Goal: Feedback & Contribution: Leave review/rating

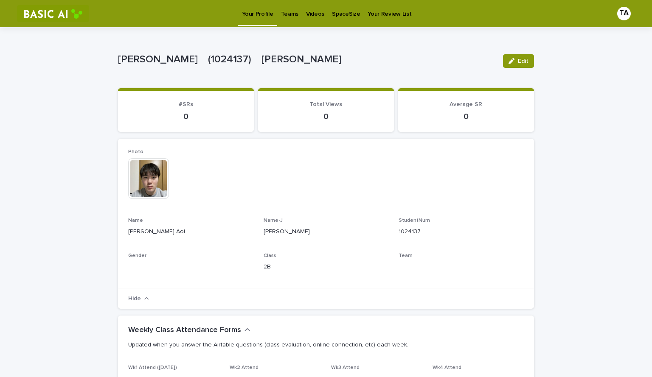
click at [284, 14] on p "Teams" at bounding box center [289, 9] width 17 height 18
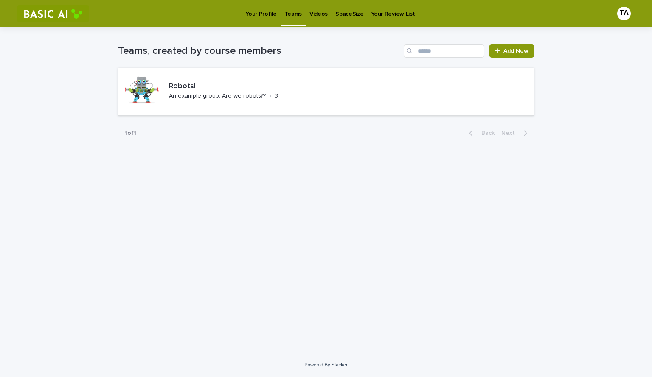
click at [309, 11] on p "Videos" at bounding box center [318, 9] width 18 height 18
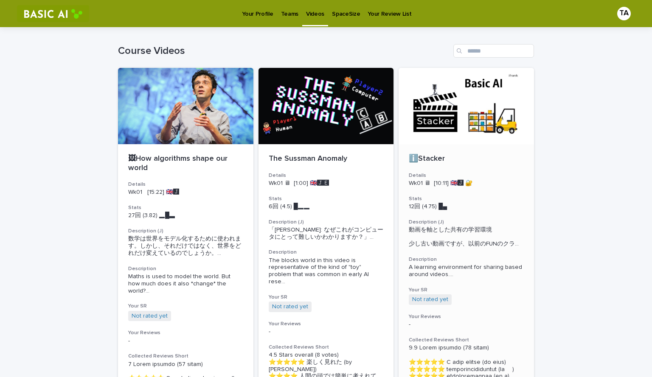
click at [466, 103] on div at bounding box center [466, 106] width 135 height 76
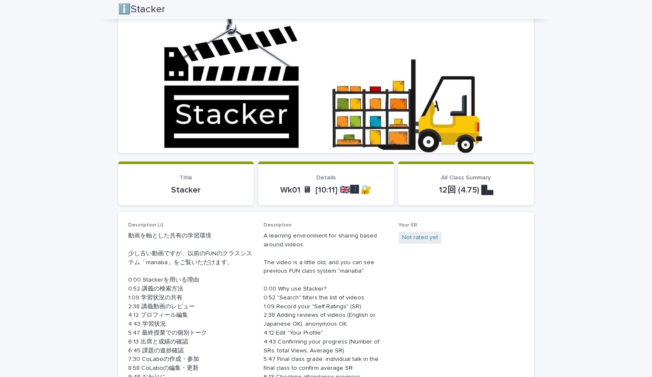
scroll to position [85, 0]
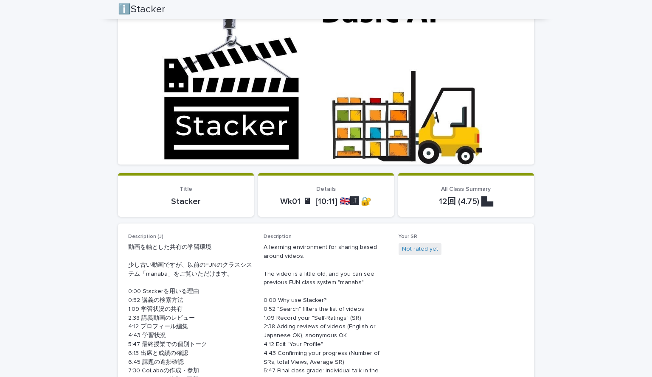
click at [361, 71] on div at bounding box center [326, 80] width 416 height 170
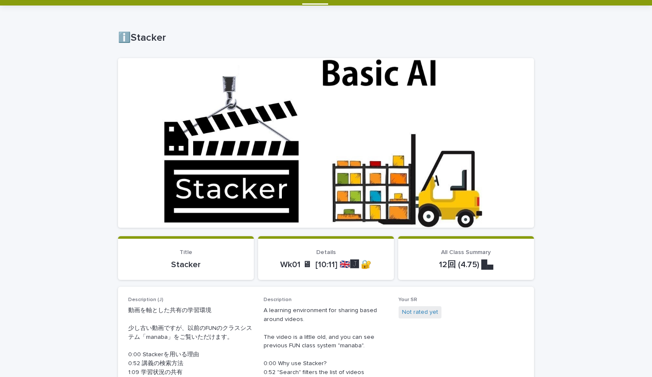
scroll to position [0, 0]
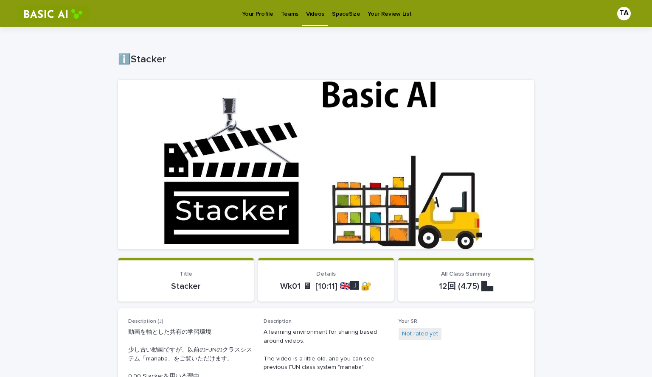
click at [234, 119] on div at bounding box center [326, 165] width 416 height 170
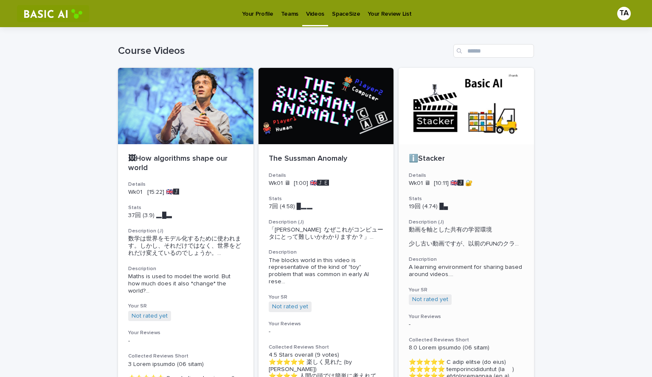
click at [459, 105] on div at bounding box center [466, 106] width 135 height 76
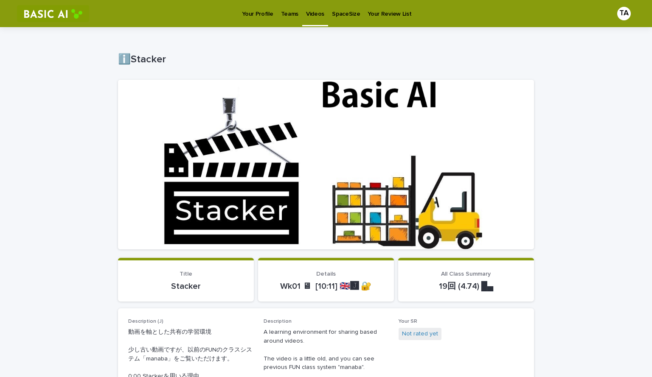
click at [283, 166] on div at bounding box center [326, 165] width 416 height 170
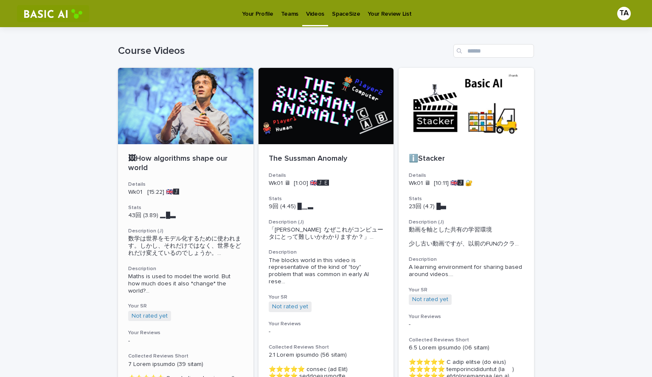
click at [177, 109] on div at bounding box center [185, 106] width 135 height 76
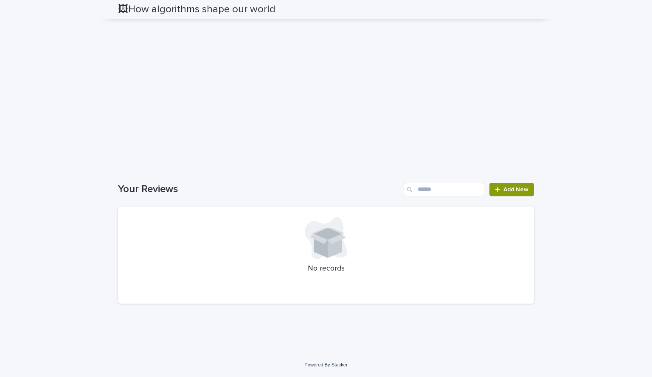
scroll to position [1662, 0]
click at [267, 237] on div at bounding box center [326, 238] width 396 height 42
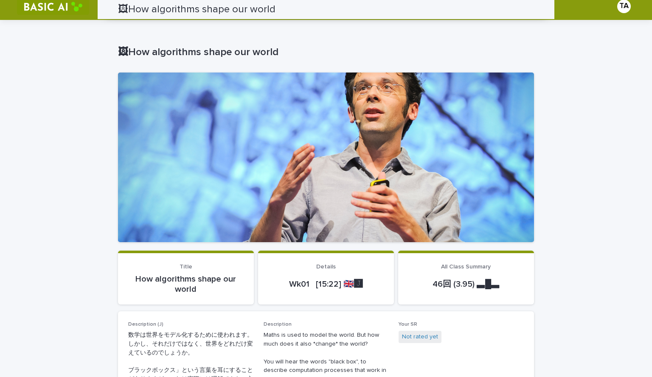
scroll to position [0, 0]
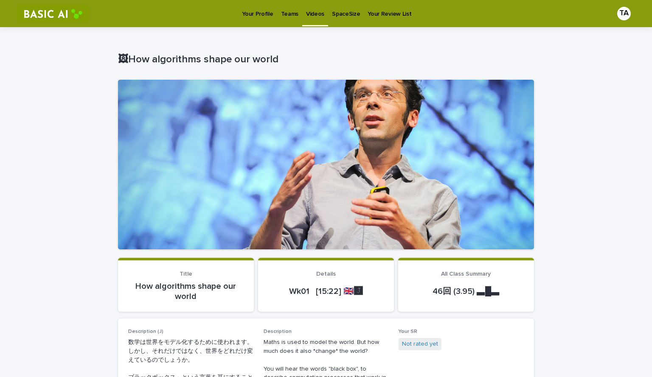
click at [261, 12] on p "Your Profile" at bounding box center [257, 9] width 31 height 18
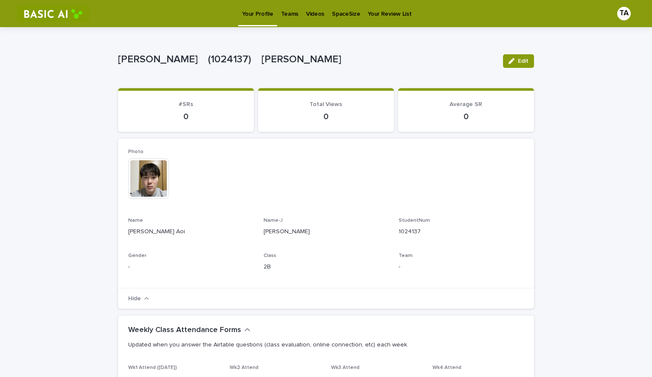
click at [292, 18] on link "Teams" at bounding box center [289, 13] width 25 height 26
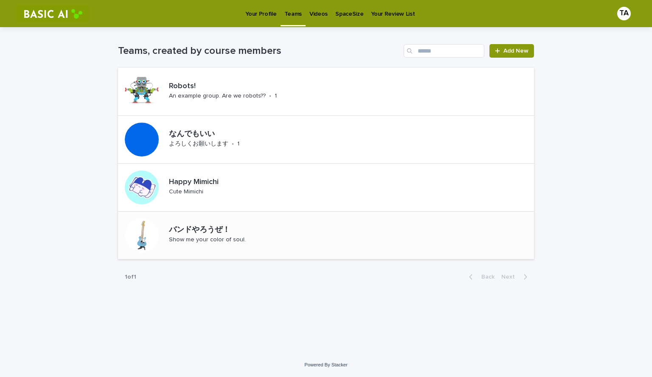
click at [202, 237] on p "Show me your color of soul." at bounding box center [207, 239] width 77 height 7
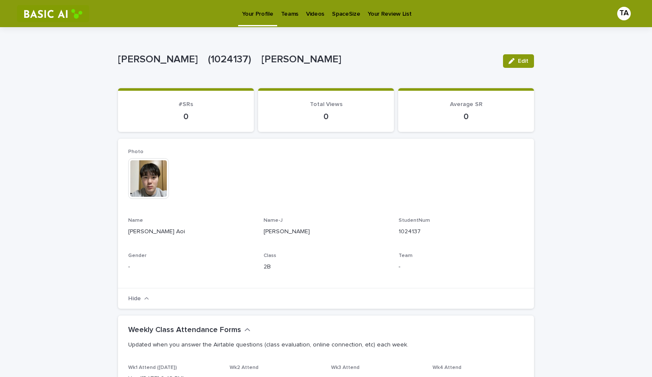
click at [312, 14] on p "Videos" at bounding box center [315, 9] width 18 height 18
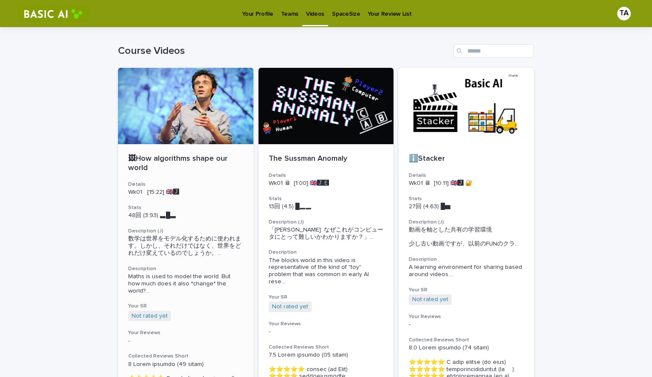
click at [185, 109] on div at bounding box center [185, 106] width 135 height 76
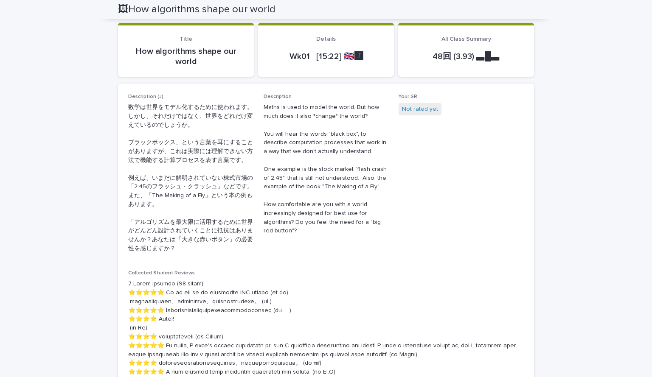
scroll to position [170, 0]
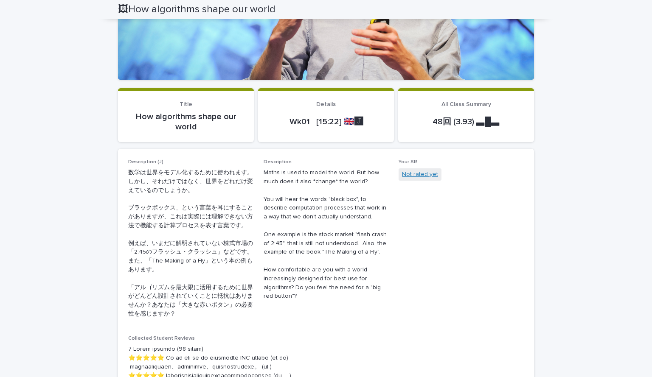
click at [413, 174] on link "Not rated yet" at bounding box center [420, 174] width 36 height 9
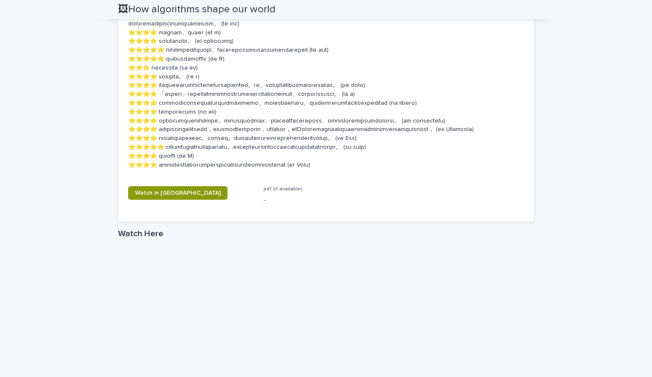
scroll to position [1670, 0]
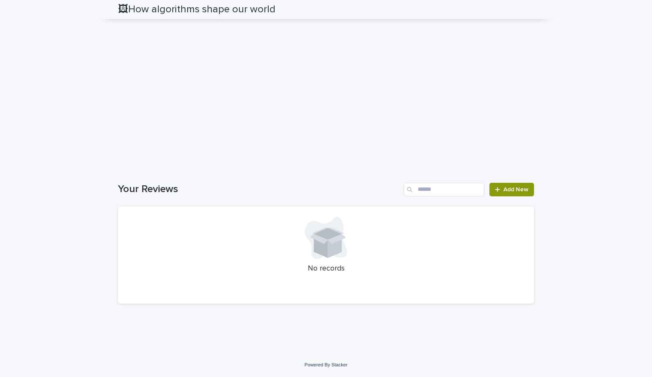
click at [361, 242] on div at bounding box center [326, 238] width 396 height 42
click at [498, 189] on div at bounding box center [499, 190] width 8 height 6
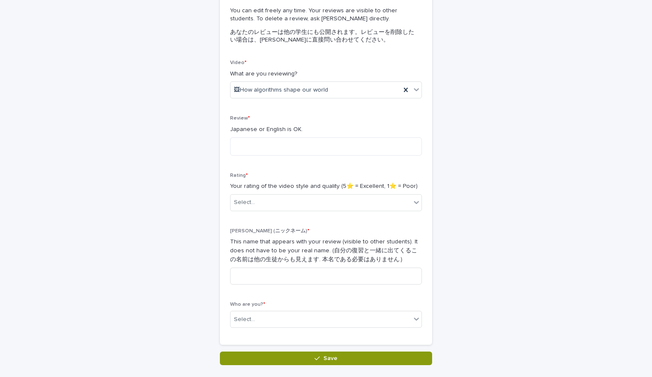
scroll to position [148, 0]
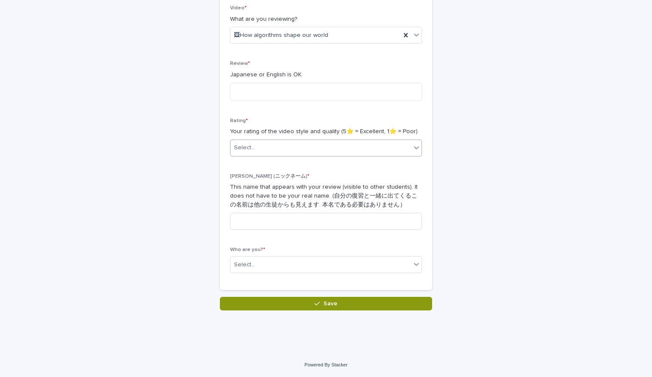
click at [291, 146] on div "Select..." at bounding box center [321, 148] width 180 height 14
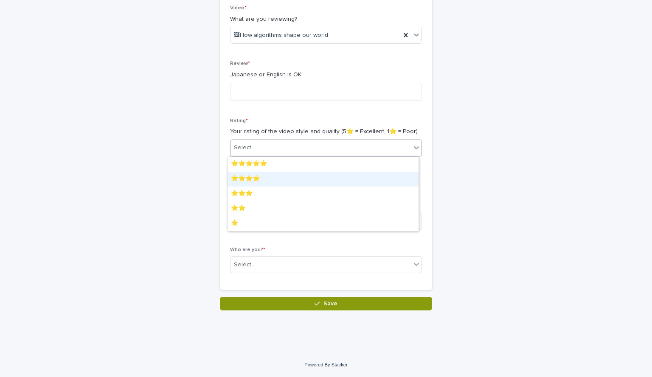
click at [267, 177] on div "⭐️⭐️⭐️⭐️" at bounding box center [323, 179] width 191 height 15
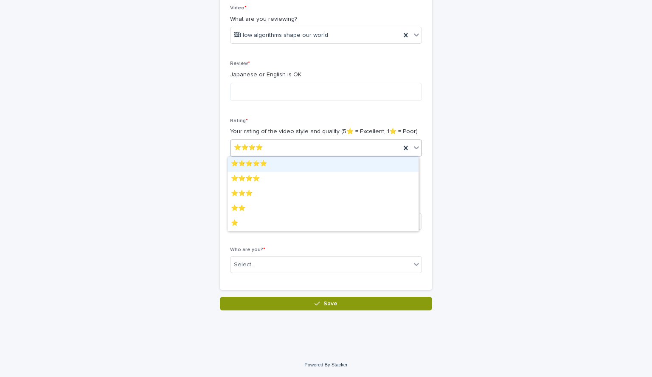
click at [312, 150] on div "⭐️⭐️⭐️⭐️" at bounding box center [316, 148] width 170 height 14
click at [289, 163] on div "⭐️⭐️⭐️⭐️⭐️" at bounding box center [323, 164] width 191 height 15
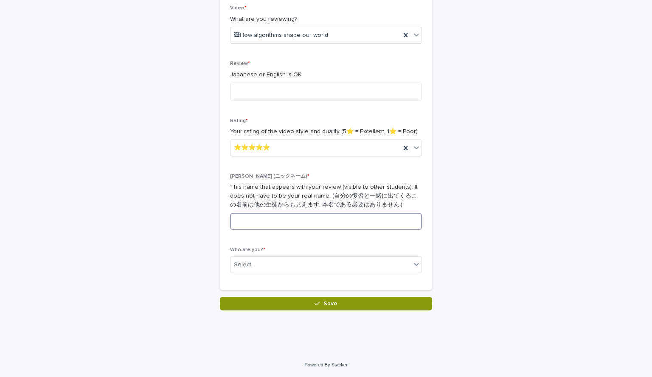
click at [260, 218] on input at bounding box center [326, 221] width 192 height 17
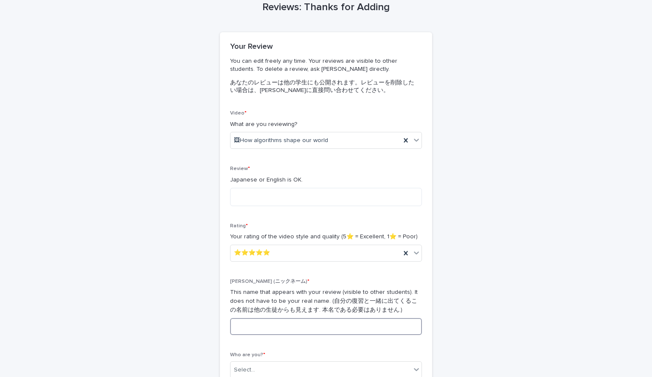
scroll to position [42, 0]
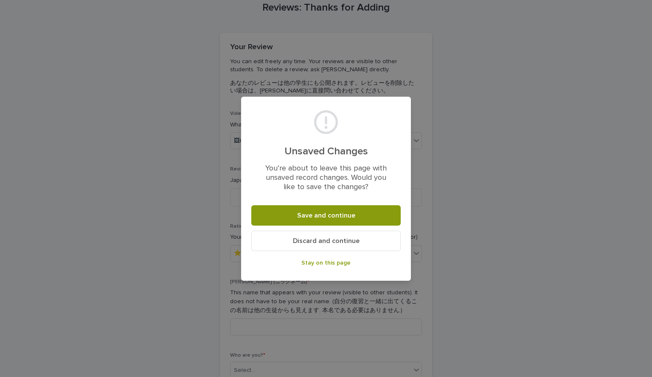
click at [326, 234] on button "Discard and continue" at bounding box center [325, 241] width 149 height 20
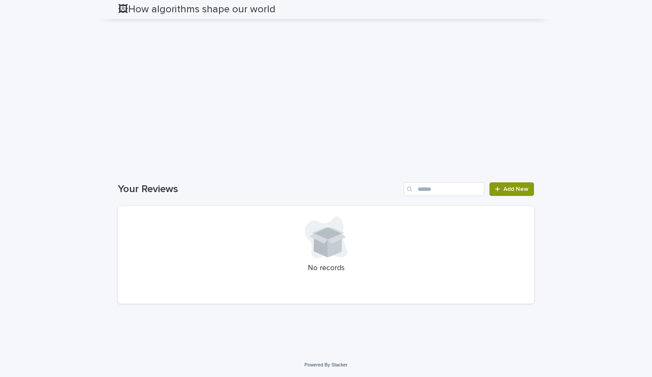
scroll to position [1637, 0]
click at [509, 192] on span "Add New" at bounding box center [515, 189] width 25 height 6
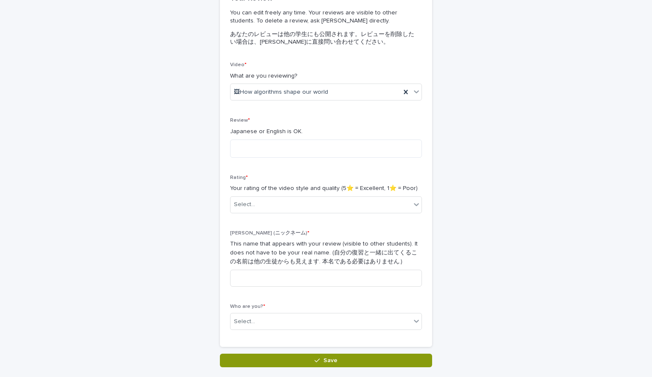
scroll to position [21, 0]
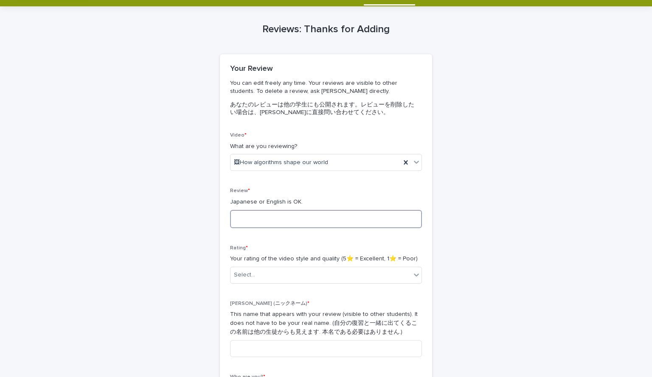
click at [312, 218] on textarea at bounding box center [326, 219] width 192 height 18
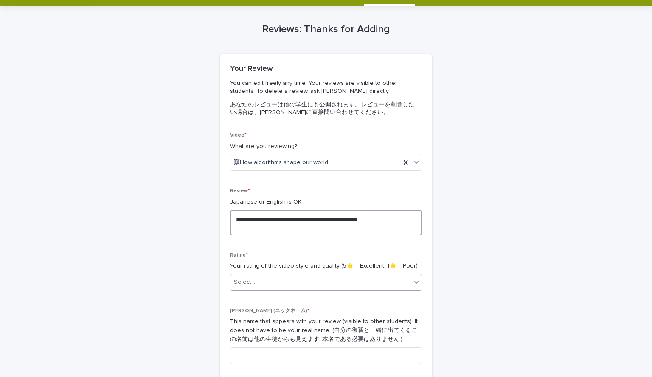
type textarea "**********"
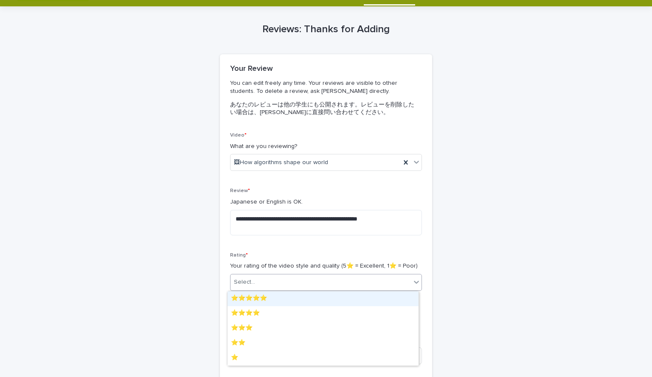
click at [304, 274] on div "Select..." at bounding box center [326, 282] width 192 height 17
click at [259, 301] on div "⭐️⭐️⭐️⭐️⭐️" at bounding box center [323, 299] width 191 height 15
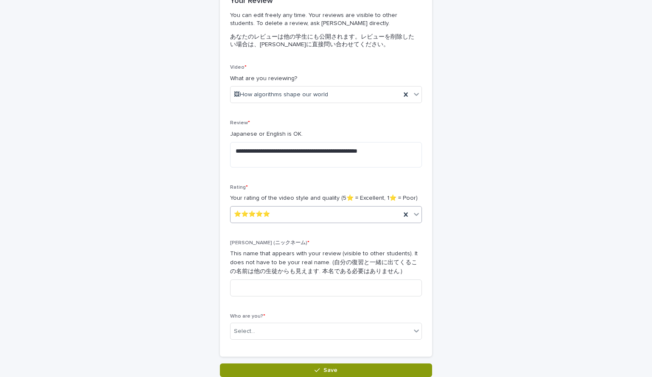
scroll to position [132, 0]
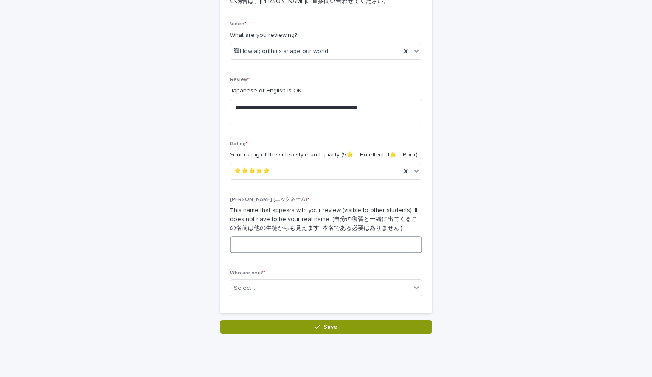
click at [283, 239] on input at bounding box center [326, 244] width 192 height 17
type input "***"
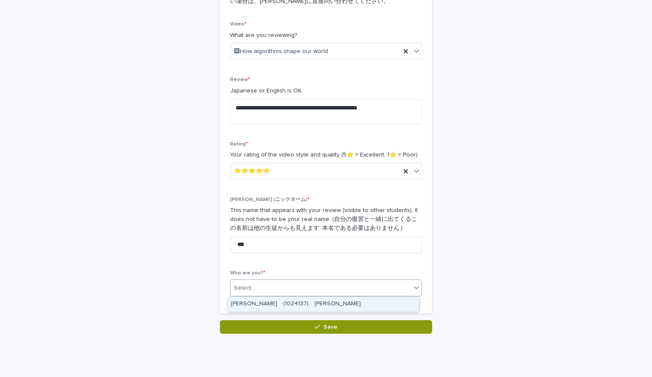
click at [292, 281] on div "Select..." at bounding box center [326, 288] width 192 height 17
click at [292, 301] on div "[PERSON_NAME]　(1024137)　[PERSON_NAME]" at bounding box center [323, 304] width 191 height 15
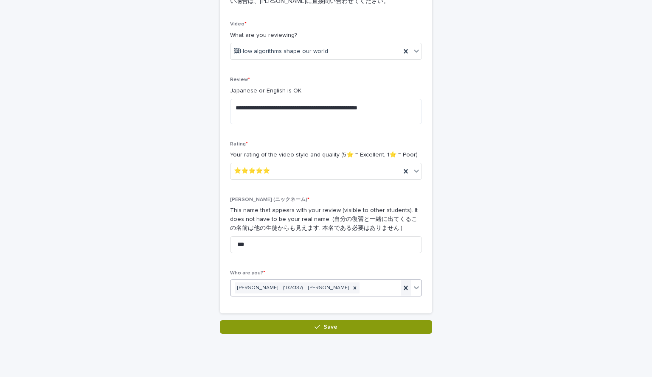
click at [402, 287] on icon at bounding box center [406, 288] width 8 height 8
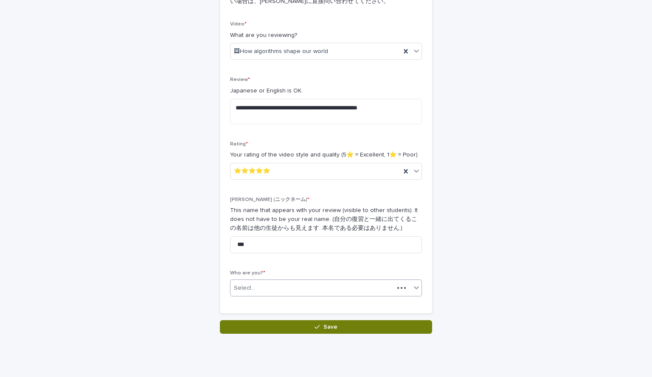
click at [335, 331] on button "Save" at bounding box center [326, 327] width 212 height 14
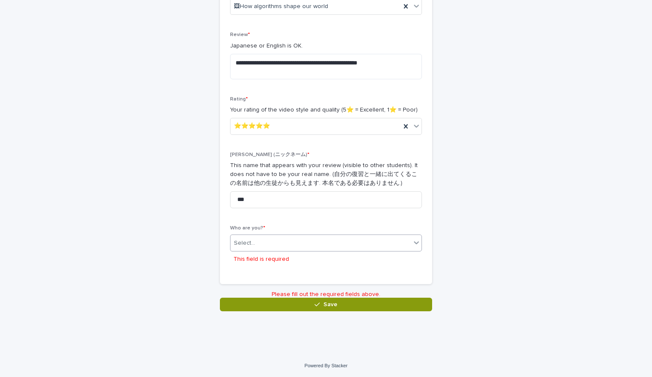
scroll to position [177, 0]
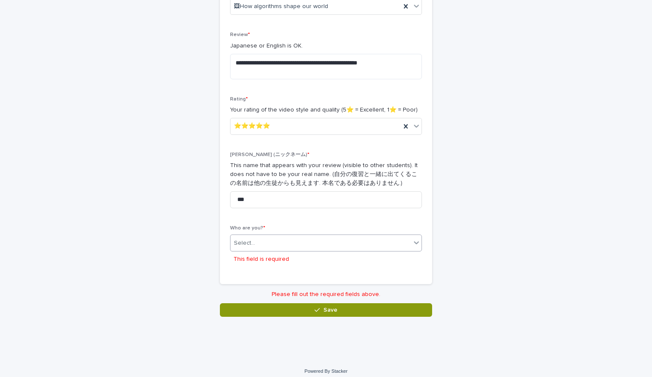
click at [294, 239] on div "Select..." at bounding box center [321, 243] width 180 height 14
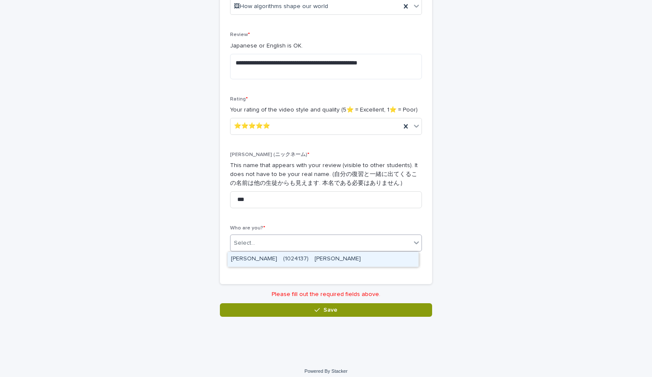
click at [307, 260] on div "[PERSON_NAME]　(1024137)　[PERSON_NAME]" at bounding box center [323, 259] width 191 height 15
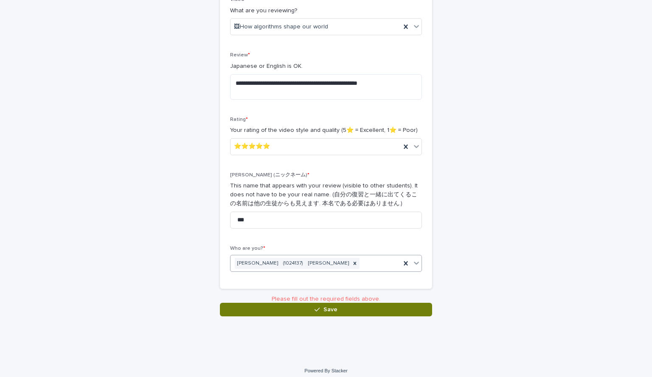
scroll to position [155, 0]
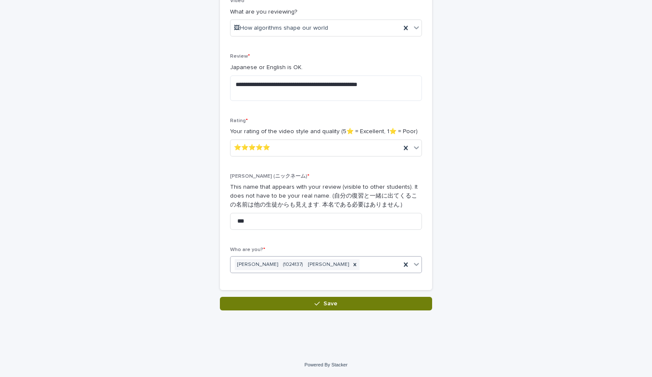
click at [326, 300] on button "Save" at bounding box center [326, 304] width 212 height 14
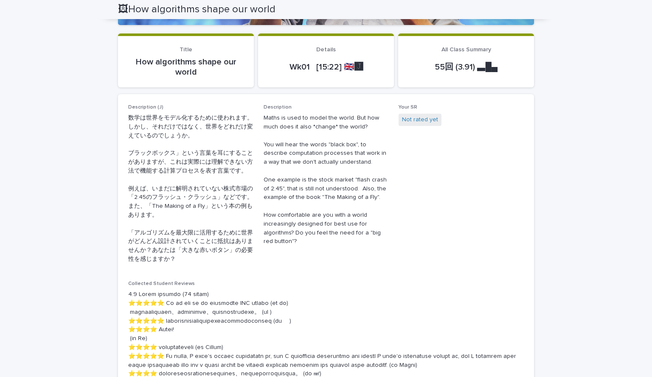
scroll to position [297, 0]
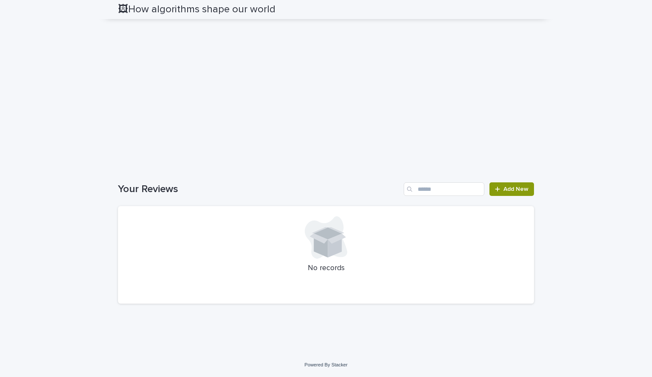
drag, startPoint x: 404, startPoint y: 182, endPoint x: 364, endPoint y: 299, distance: 123.8
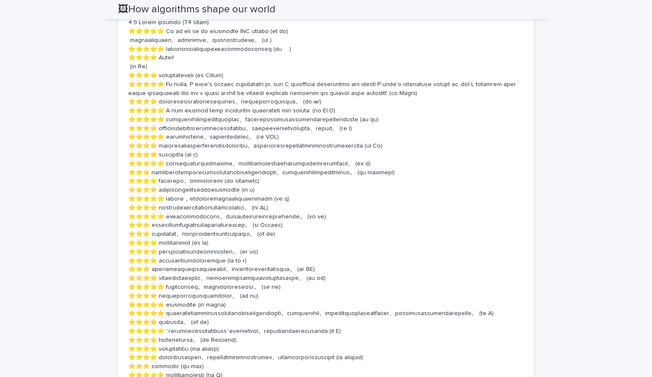
scroll to position [0, 0]
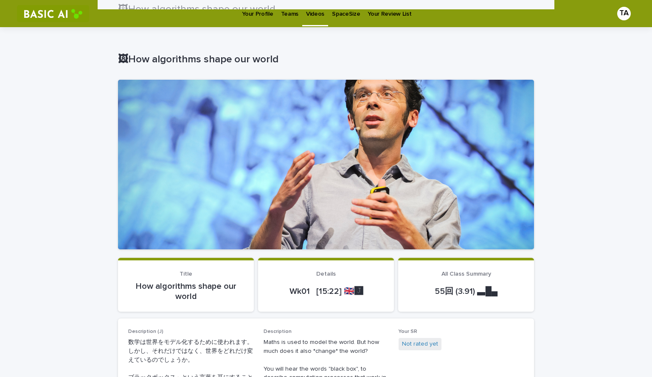
drag, startPoint x: 600, startPoint y: 238, endPoint x: 569, endPoint y: 40, distance: 200.7
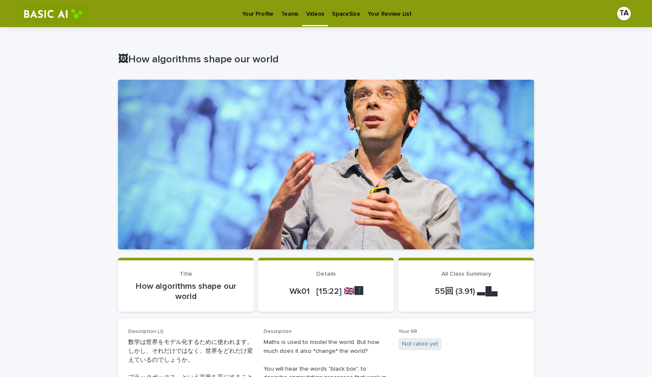
click at [259, 11] on p "Your Profile" at bounding box center [257, 9] width 31 height 18
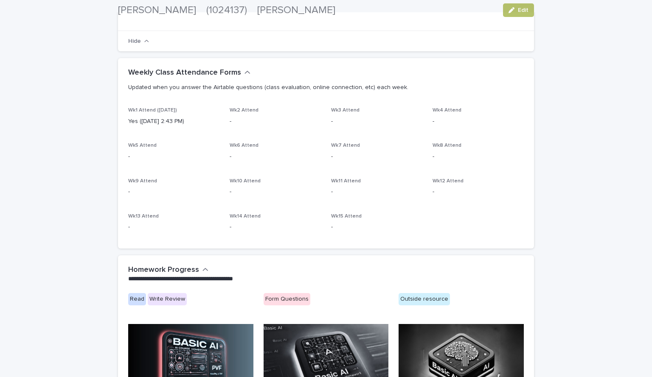
scroll to position [507, 0]
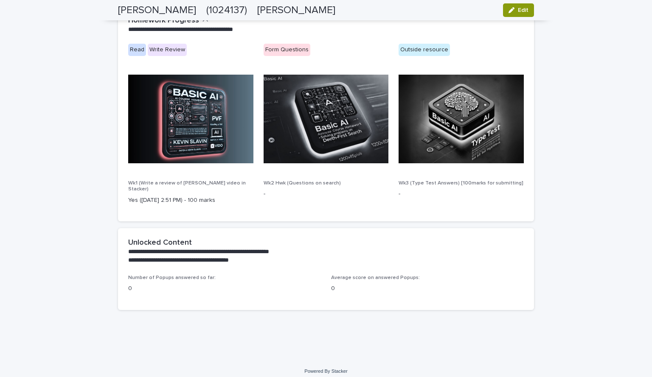
drag, startPoint x: 307, startPoint y: 124, endPoint x: 304, endPoint y: 274, distance: 150.7
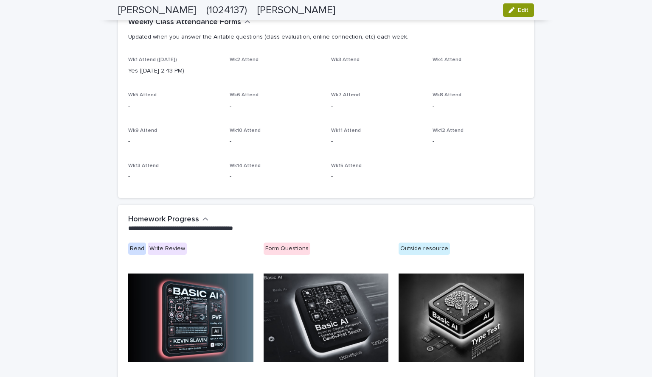
scroll to position [0, 0]
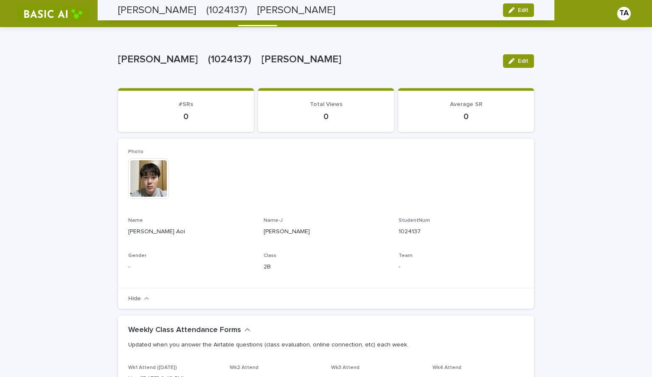
drag, startPoint x: 299, startPoint y: 272, endPoint x: 303, endPoint y: 107, distance: 164.3
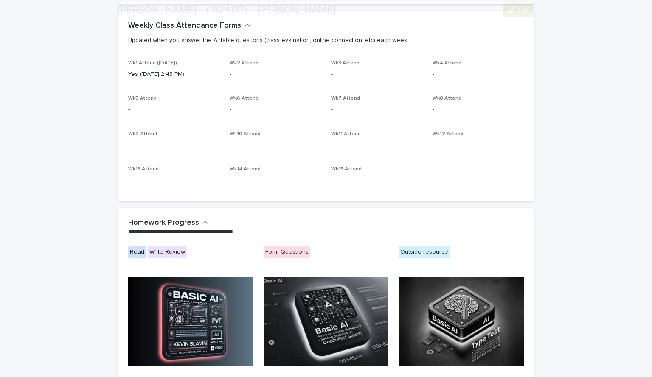
scroll to position [507, 0]
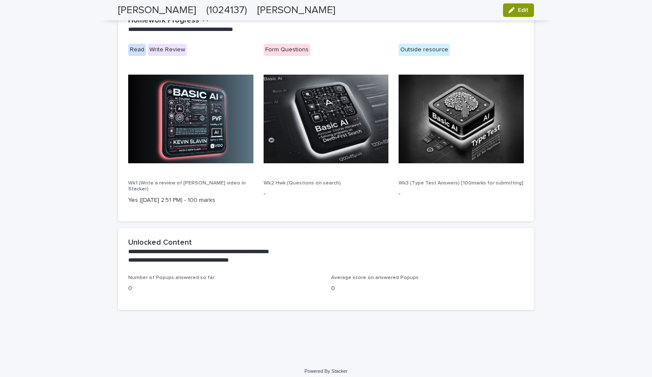
drag, startPoint x: 273, startPoint y: 189, endPoint x: 261, endPoint y: 288, distance: 99.6
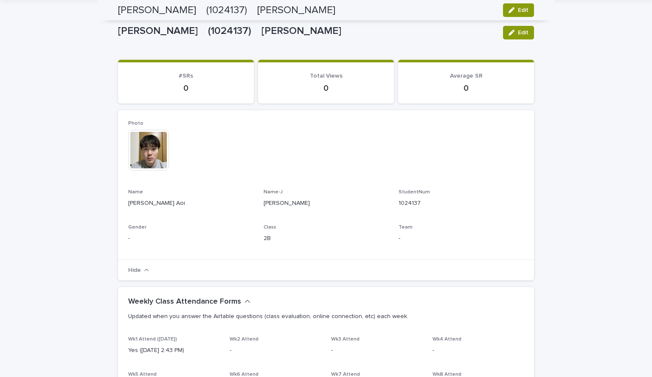
scroll to position [0, 0]
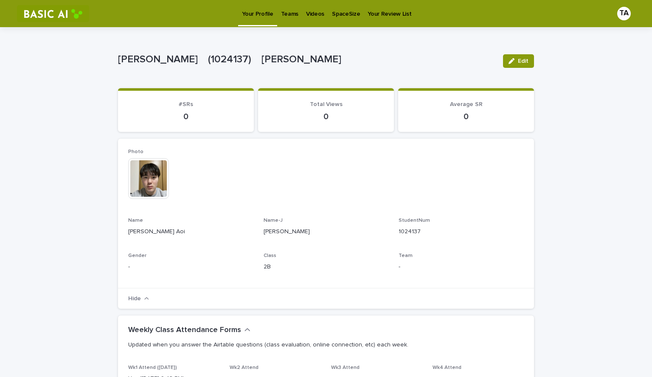
click at [307, 11] on p "Videos" at bounding box center [315, 9] width 18 height 18
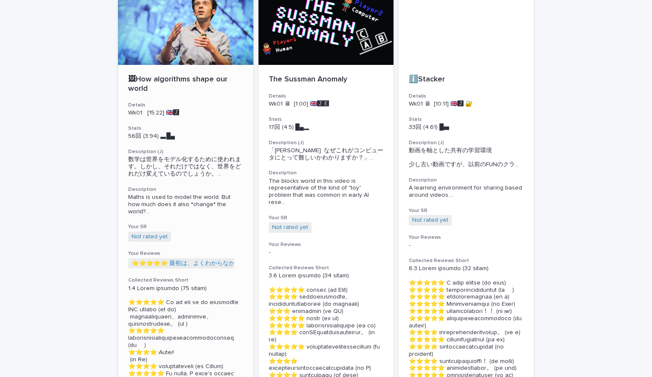
scroll to position [85, 0]
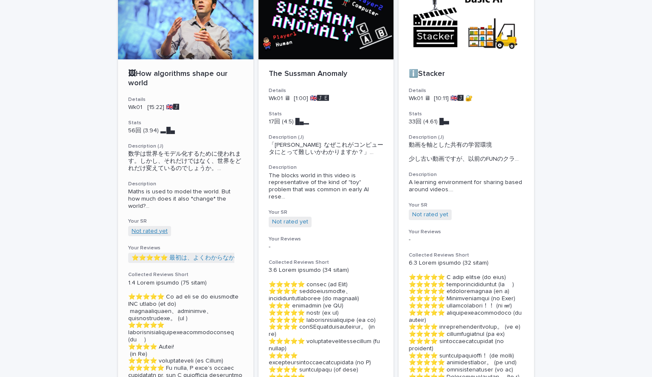
click at [145, 232] on link "Not rated yet" at bounding box center [150, 231] width 36 height 7
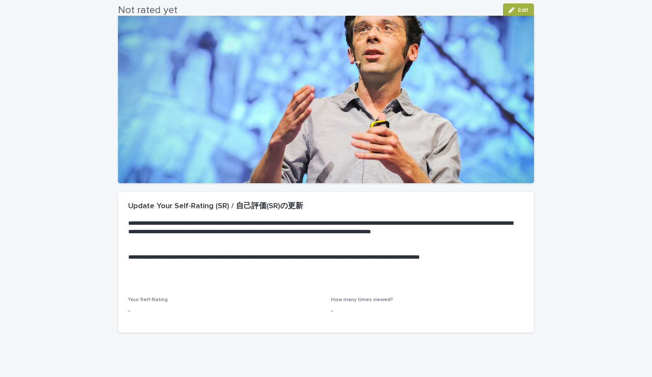
scroll to position [52, 0]
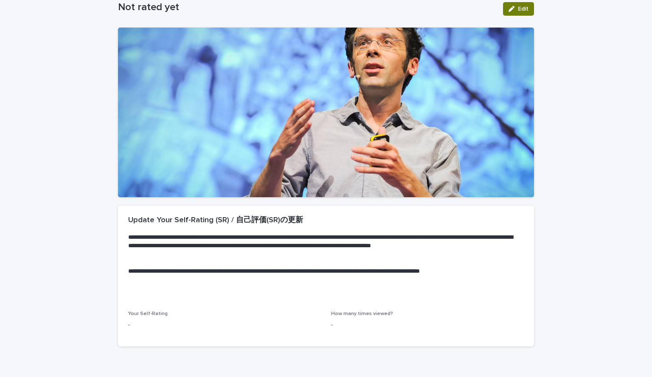
click at [508, 12] on button "Edit" at bounding box center [518, 9] width 31 height 14
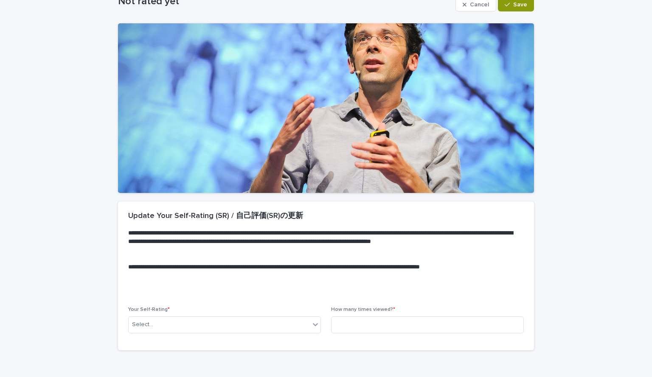
scroll to position [0, 0]
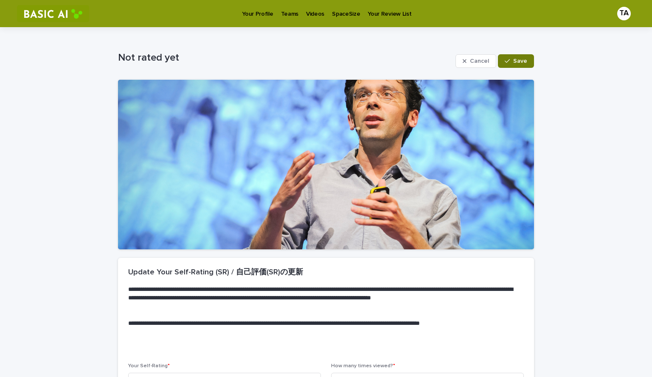
click at [514, 61] on span "Save" at bounding box center [520, 61] width 14 height 6
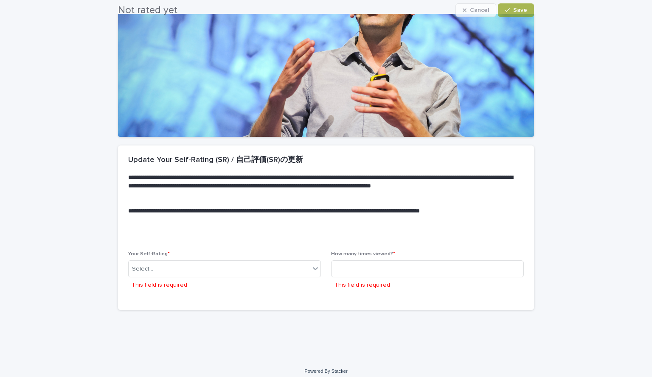
scroll to position [122, 0]
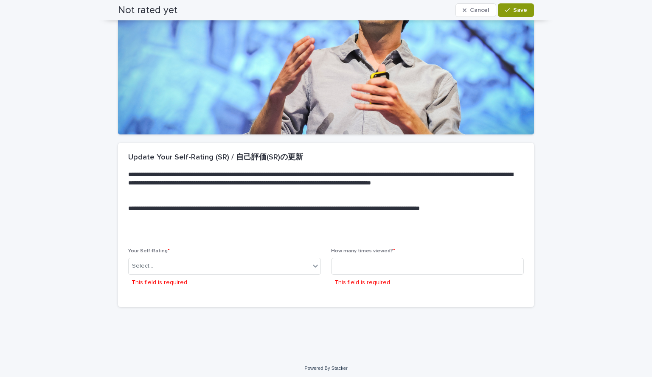
click at [267, 278] on div "Select... This field is required" at bounding box center [224, 274] width 193 height 33
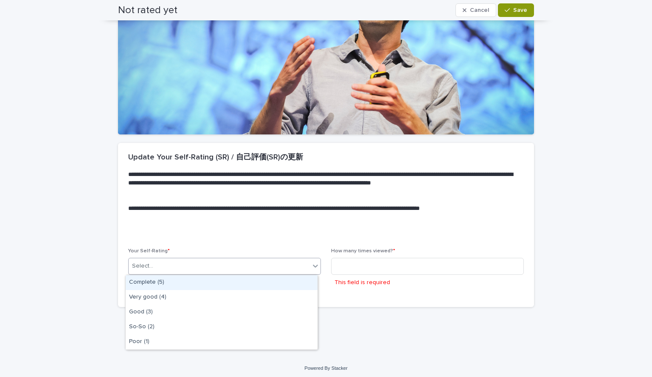
click at [267, 272] on div "Select..." at bounding box center [219, 266] width 181 height 14
click at [384, 266] on input at bounding box center [427, 266] width 193 height 17
click at [245, 263] on div "Select..." at bounding box center [219, 266] width 181 height 14
click at [215, 237] on p at bounding box center [324, 234] width 392 height 8
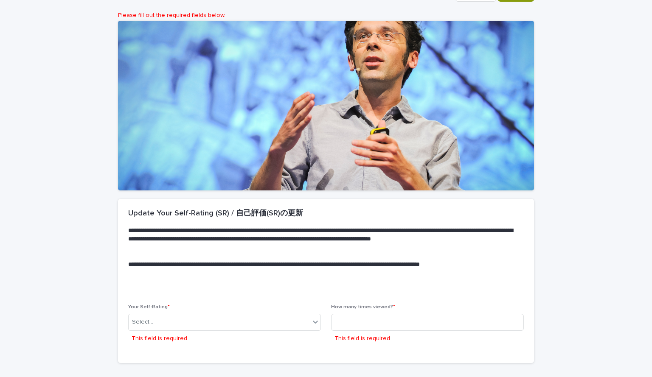
scroll to position [126, 0]
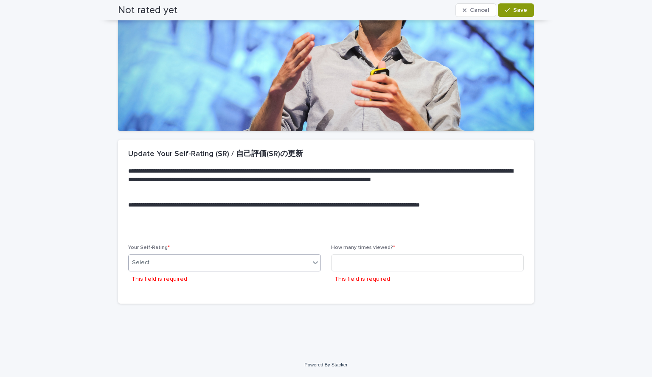
click at [249, 260] on div "Select..." at bounding box center [219, 263] width 181 height 14
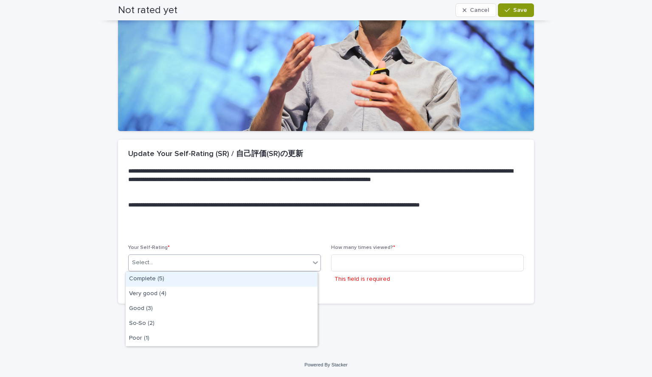
click at [170, 281] on div "Complete (5)" at bounding box center [222, 279] width 192 height 15
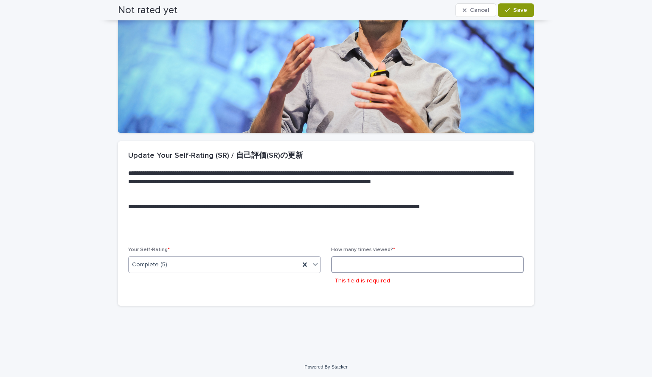
click at [374, 261] on input at bounding box center [427, 264] width 193 height 17
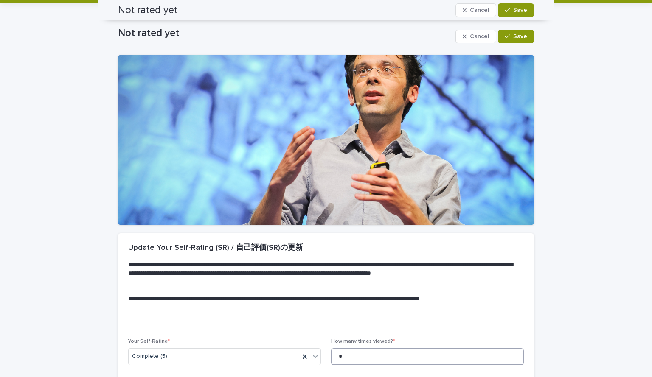
scroll to position [18, 0]
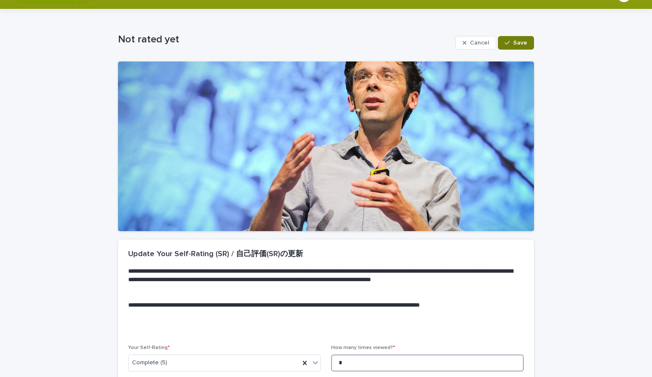
type input "*"
click at [514, 45] on span "Save" at bounding box center [520, 43] width 14 height 6
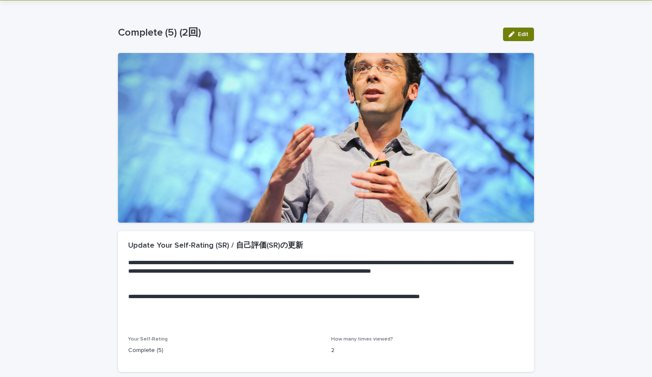
scroll to position [0, 0]
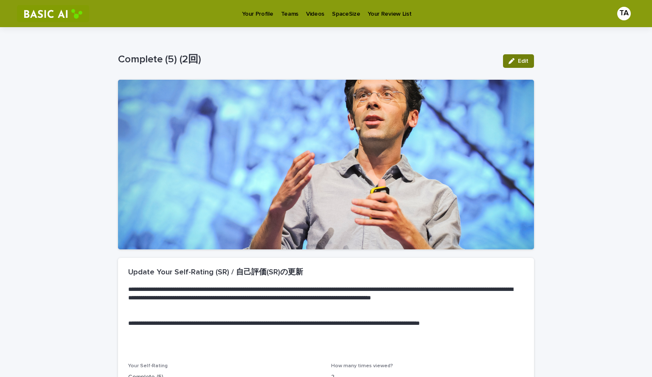
click at [518, 59] on span "Edit" at bounding box center [523, 61] width 11 height 6
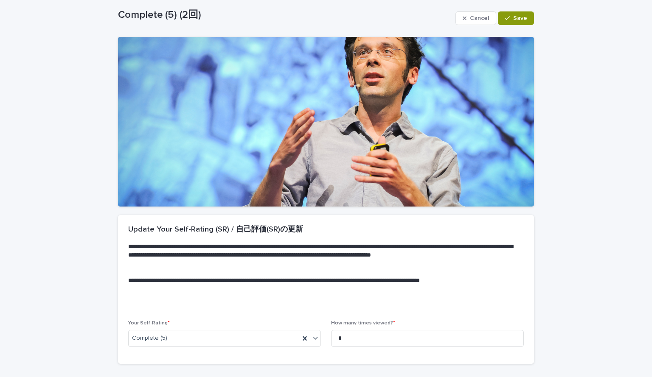
scroll to position [103, 0]
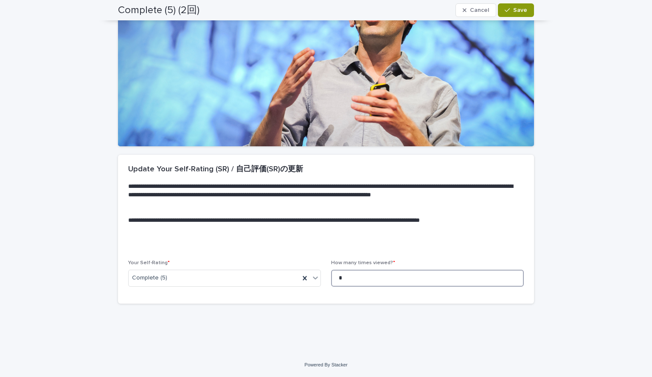
click at [367, 275] on input "*" at bounding box center [427, 278] width 193 height 17
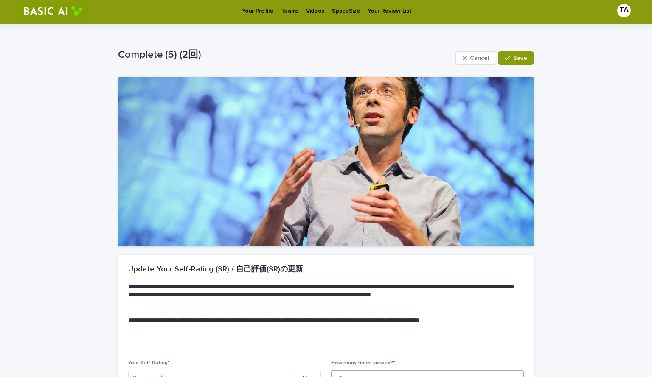
scroll to position [0, 0]
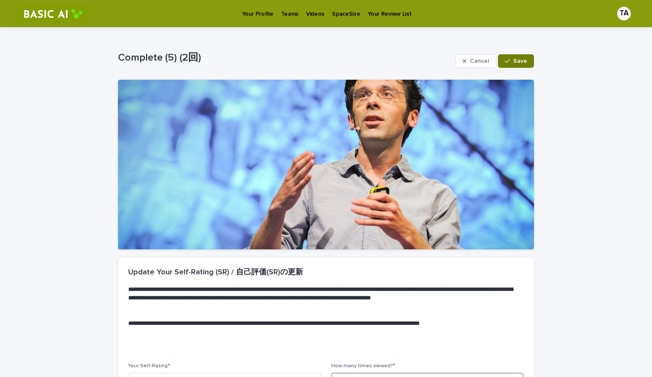
type input "*"
click at [520, 62] on span "Save" at bounding box center [520, 61] width 14 height 6
click at [259, 13] on p "Your Profile" at bounding box center [257, 9] width 31 height 18
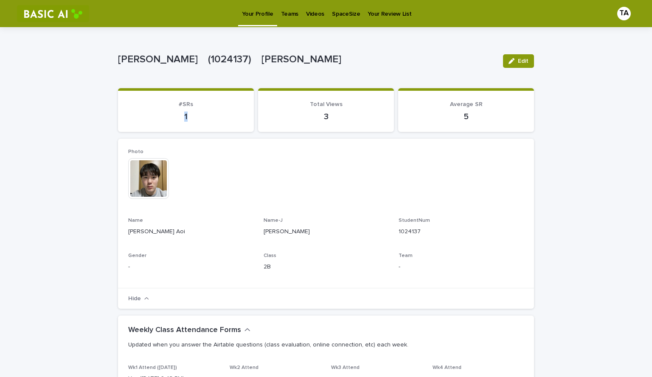
drag, startPoint x: 179, startPoint y: 117, endPoint x: 197, endPoint y: 117, distance: 18.3
click at [197, 117] on p "1" at bounding box center [185, 117] width 115 height 10
drag, startPoint x: 314, startPoint y: 114, endPoint x: 334, endPoint y: 116, distance: 20.1
click at [334, 116] on p "3" at bounding box center [325, 117] width 115 height 10
drag, startPoint x: 460, startPoint y: 119, endPoint x: 474, endPoint y: 120, distance: 14.5
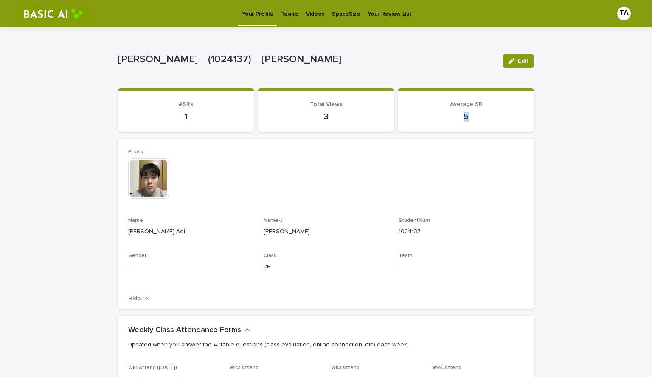
click at [474, 120] on p "5" at bounding box center [465, 117] width 115 height 10
drag, startPoint x: 581, startPoint y: 242, endPoint x: 585, endPoint y: 157, distance: 85.4
click at [316, 13] on p "Videos" at bounding box center [315, 9] width 18 height 18
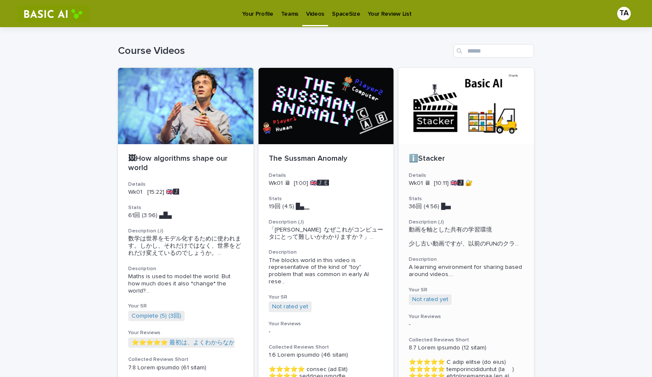
click at [456, 116] on div at bounding box center [466, 106] width 135 height 76
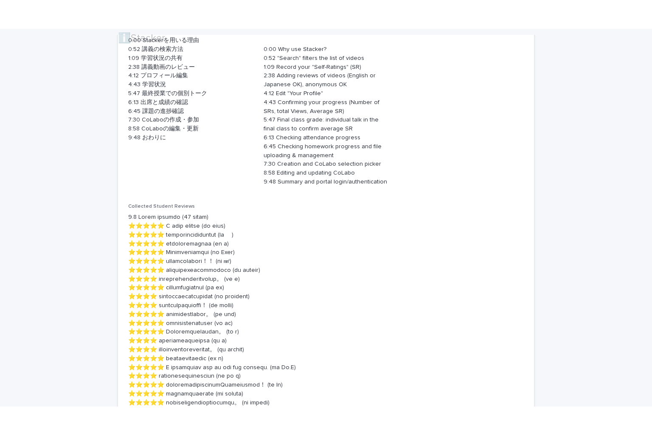
scroll to position [1422, 0]
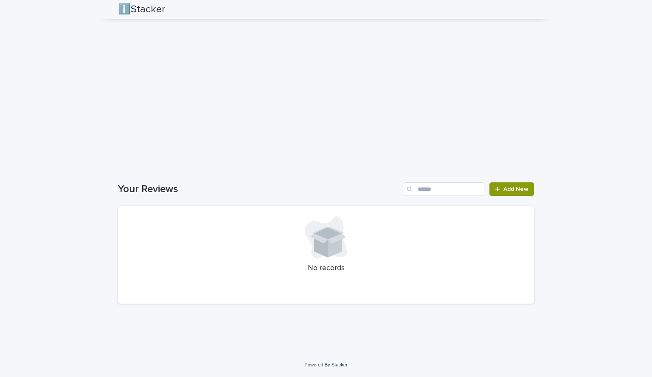
drag, startPoint x: 579, startPoint y: 216, endPoint x: 630, endPoint y: 390, distance: 181.2
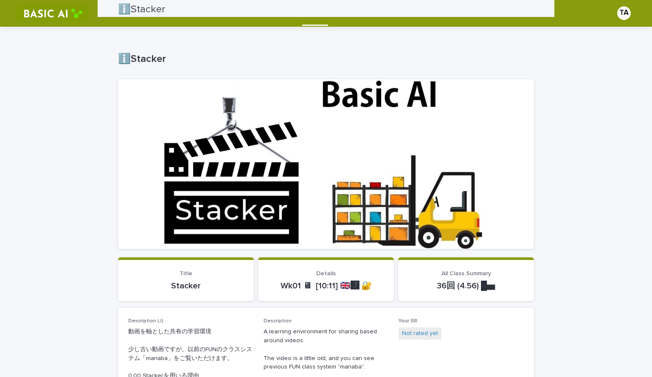
scroll to position [0, 0]
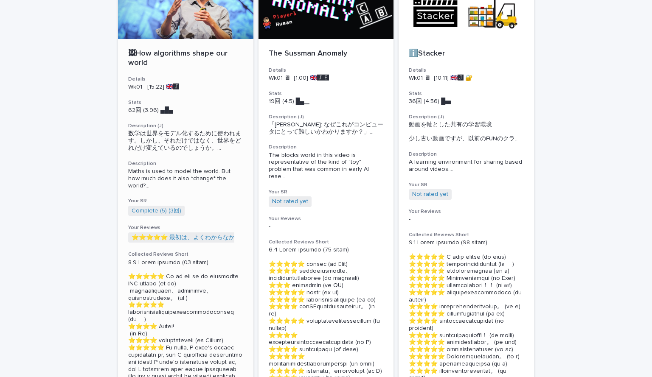
scroll to position [170, 0]
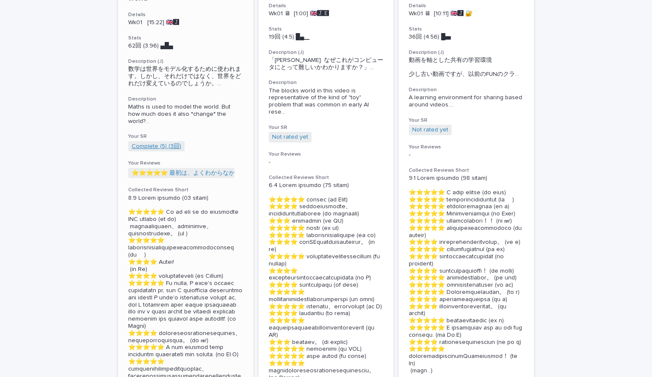
click at [155, 143] on link "Complete (5) (3回)" at bounding box center [157, 146] width 50 height 7
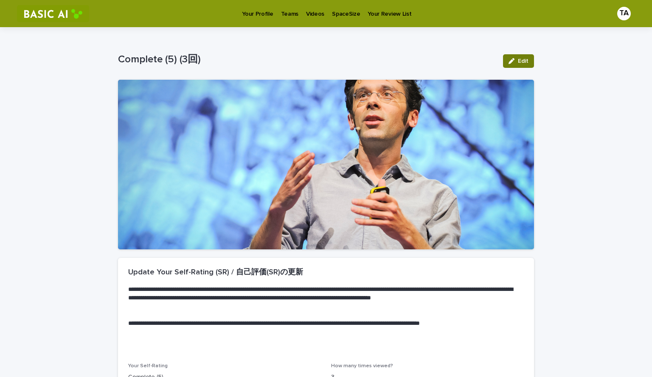
click at [510, 62] on icon "button" at bounding box center [512, 61] width 6 height 6
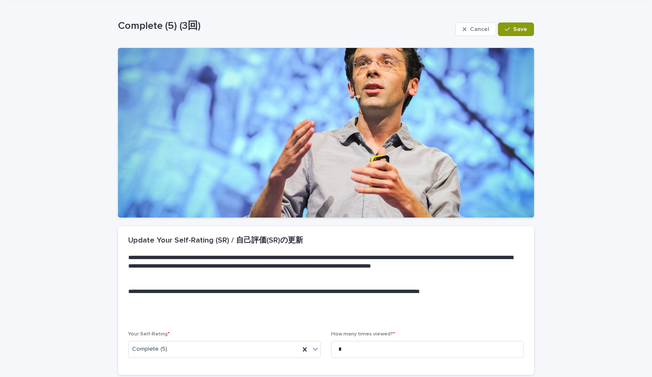
scroll to position [103, 0]
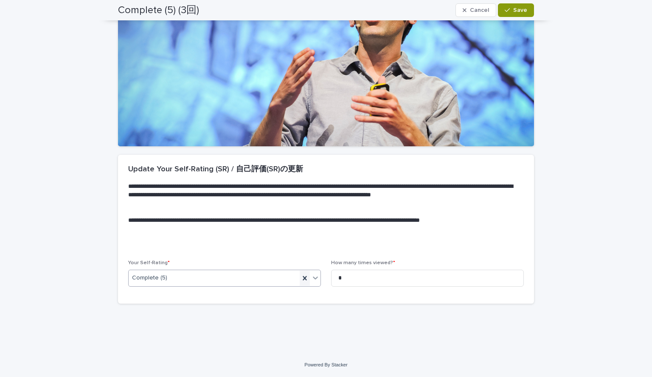
click at [306, 277] on icon at bounding box center [305, 278] width 8 height 8
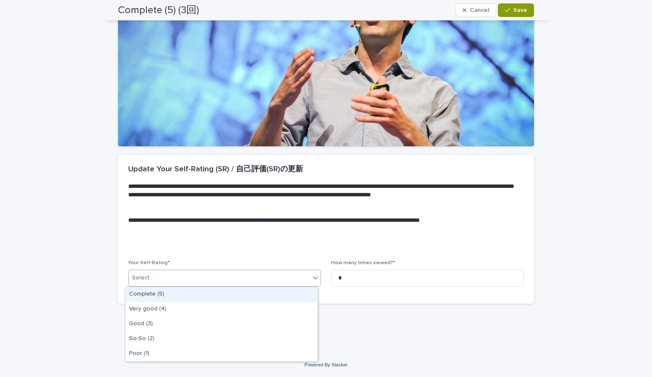
click at [293, 277] on div "Select..." at bounding box center [219, 278] width 181 height 14
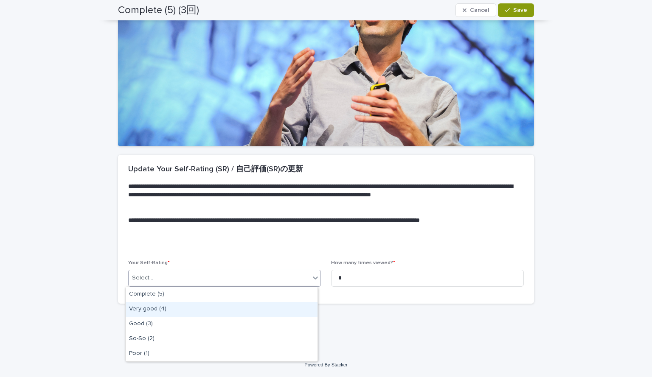
click at [208, 310] on div "Very good (4)" at bounding box center [222, 309] width 192 height 15
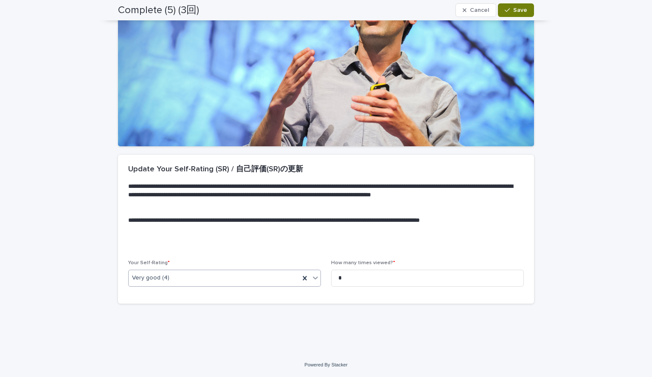
click at [508, 9] on div "button" at bounding box center [509, 10] width 8 height 6
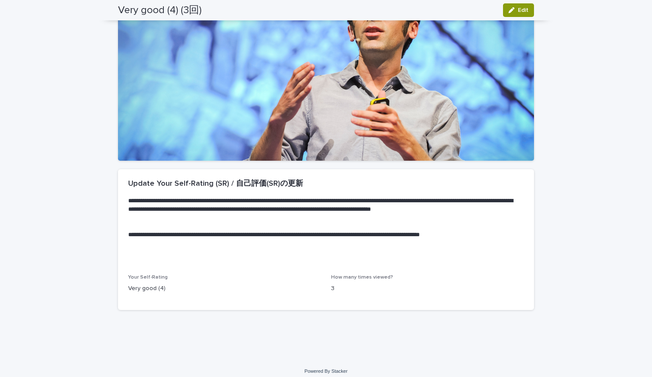
scroll to position [0, 0]
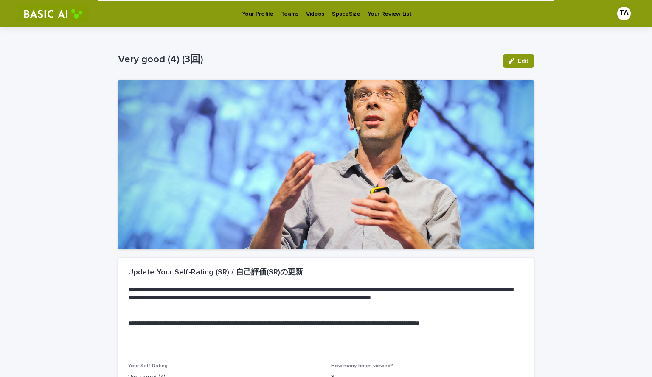
drag, startPoint x: 642, startPoint y: 225, endPoint x: 608, endPoint y: 77, distance: 152.1
click at [308, 11] on p "Videos" at bounding box center [315, 9] width 18 height 18
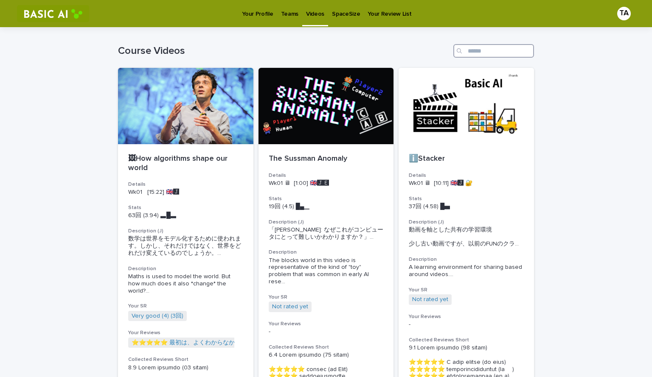
click at [479, 46] on input "Search" at bounding box center [493, 51] width 81 height 14
click at [481, 51] on input "Search" at bounding box center [493, 51] width 81 height 14
paste input "******"
type input "******"
click at [457, 49] on icon "Search" at bounding box center [459, 50] width 5 height 5
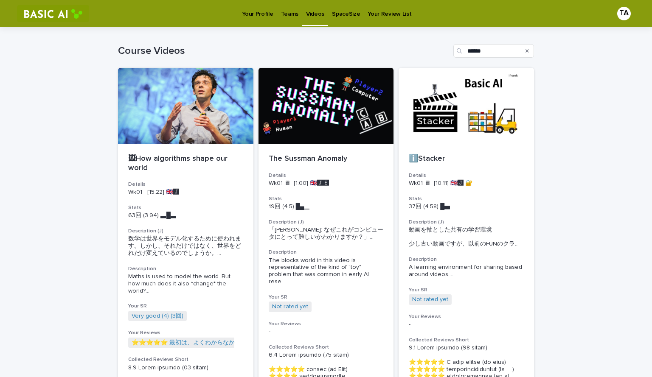
drag, startPoint x: 570, startPoint y: 308, endPoint x: 574, endPoint y: 184, distance: 124.5
click at [487, 48] on input "******" at bounding box center [493, 51] width 81 height 14
click at [536, 70] on div "Loading... Saving… Loading... Saving… Course Videos ****** 🖼How algorithms shap…" at bounding box center [326, 337] width 652 height 620
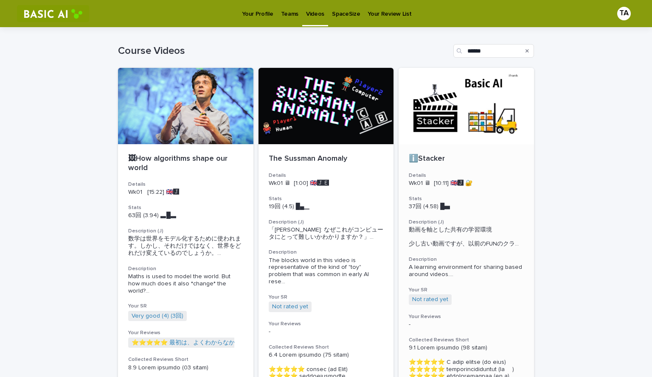
drag, startPoint x: 527, startPoint y: 63, endPoint x: 523, endPoint y: 73, distance: 10.8
drag, startPoint x: 523, startPoint y: 73, endPoint x: 577, endPoint y: 52, distance: 58.2
click at [577, 52] on div "Loading... Saving… Loading... Saving… Course Videos ****** 🖼How algorithms shap…" at bounding box center [326, 337] width 652 height 620
click at [457, 50] on icon "Search" at bounding box center [459, 50] width 5 height 5
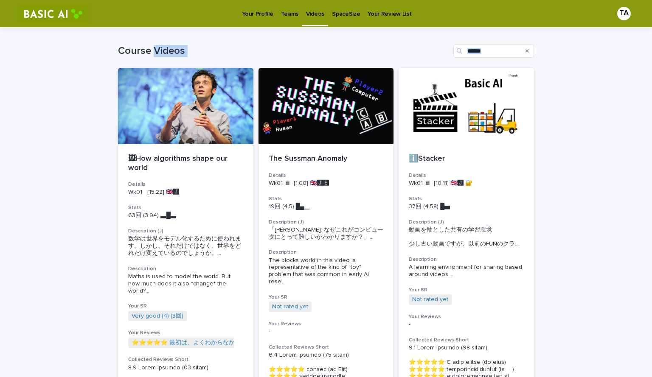
click at [347, 44] on div "Course Videos ******" at bounding box center [326, 51] width 416 height 14
click at [526, 51] on icon "Search" at bounding box center [527, 50] width 3 height 3
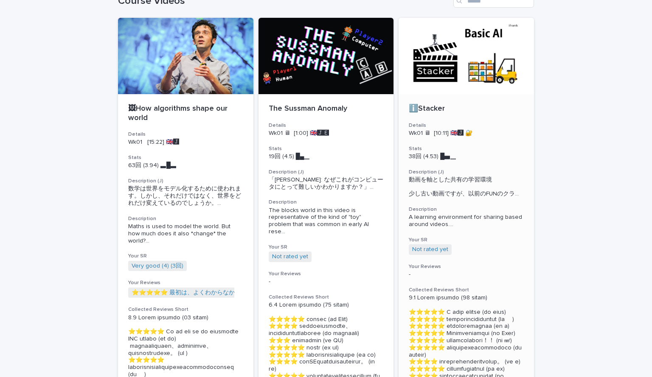
scroll to position [42, 0]
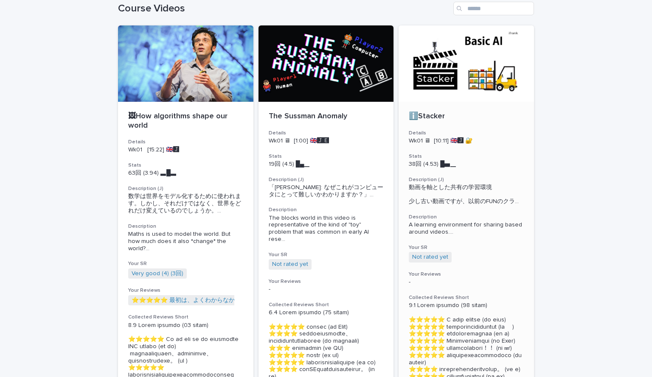
click at [453, 71] on div at bounding box center [466, 63] width 135 height 76
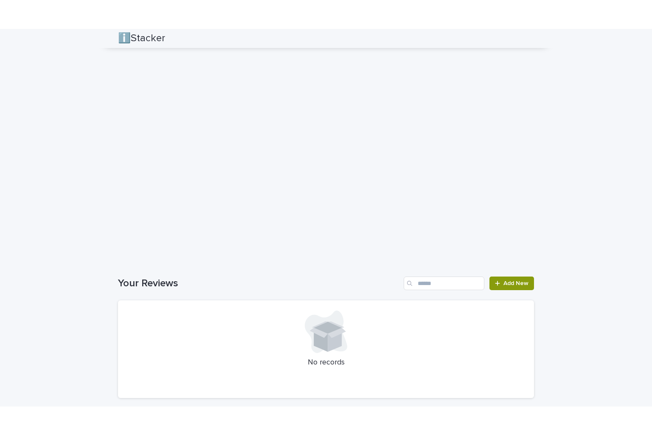
scroll to position [1439, 0]
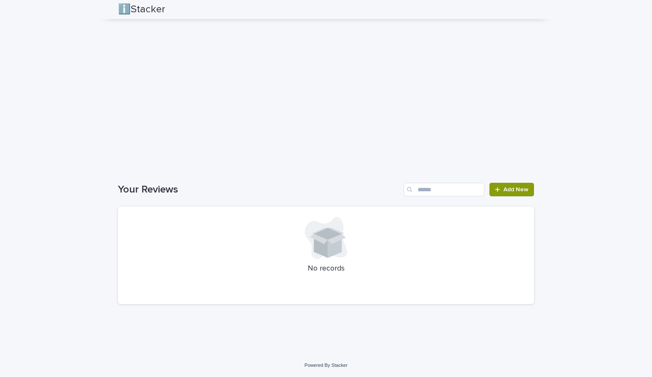
drag, startPoint x: 576, startPoint y: 156, endPoint x: 571, endPoint y: 251, distance: 95.2
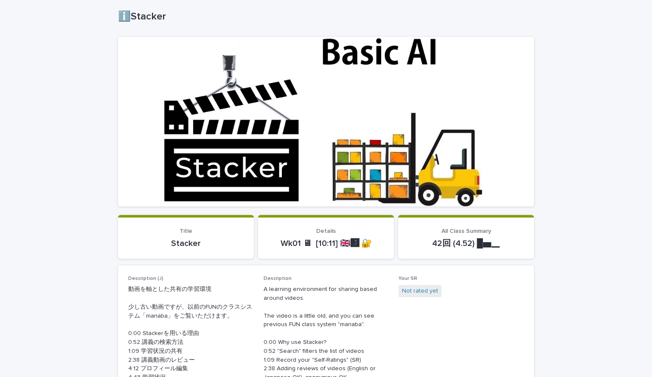
scroll to position [0, 0]
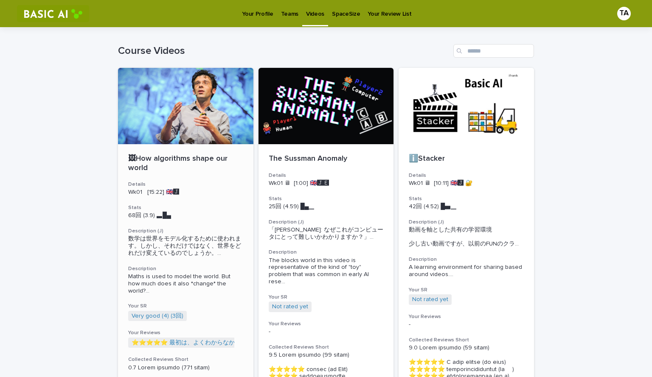
click at [211, 139] on div at bounding box center [185, 106] width 135 height 76
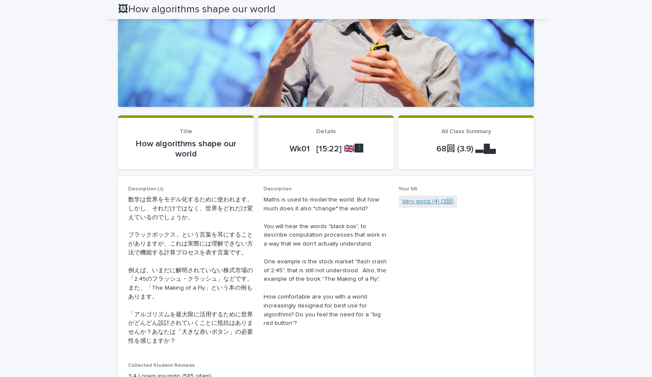
scroll to position [143, 0]
click at [413, 200] on link "Very good (4) (3回)" at bounding box center [428, 201] width 52 height 9
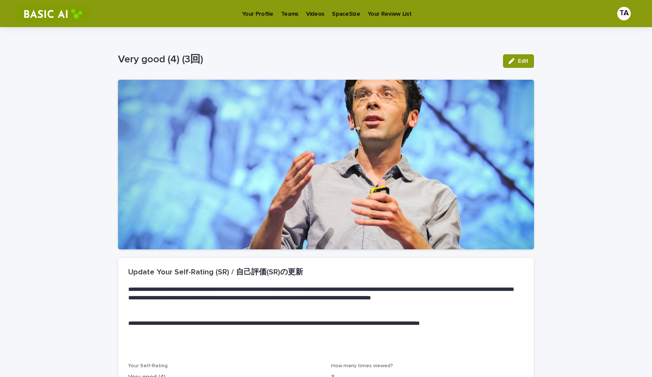
scroll to position [95, 0]
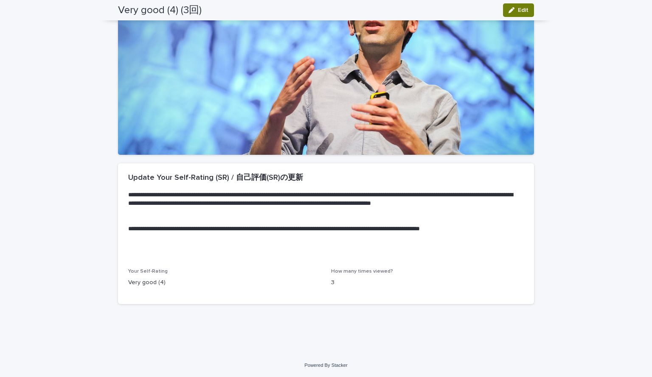
click at [518, 8] on span "Edit" at bounding box center [523, 10] width 11 height 6
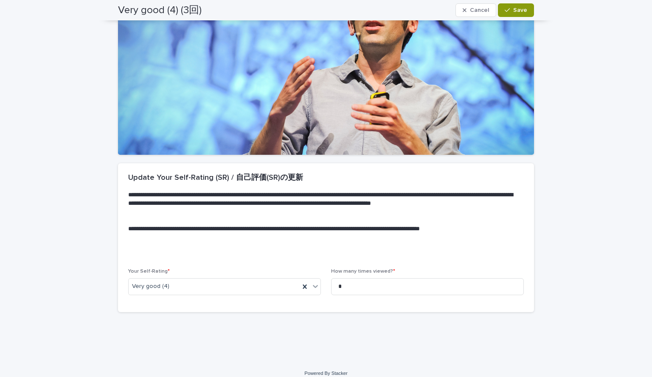
scroll to position [99, 0]
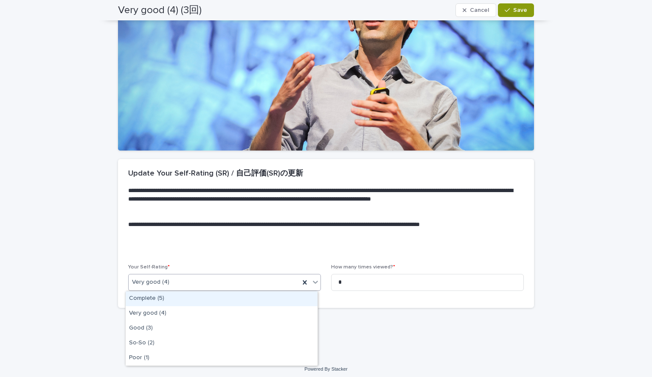
click at [250, 282] on div "Very good (4)" at bounding box center [214, 283] width 171 height 14
click at [219, 294] on div "Complete (5)" at bounding box center [222, 299] width 192 height 15
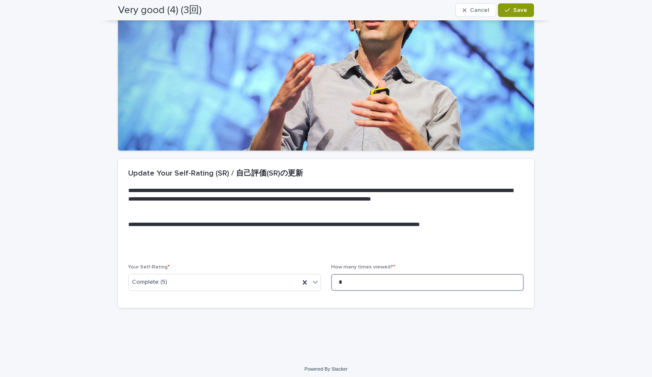
click at [354, 284] on input "*" at bounding box center [427, 282] width 193 height 17
click at [350, 290] on input at bounding box center [427, 282] width 193 height 17
click at [364, 326] on div "**********" at bounding box center [326, 132] width 425 height 408
click at [368, 287] on input at bounding box center [427, 282] width 193 height 17
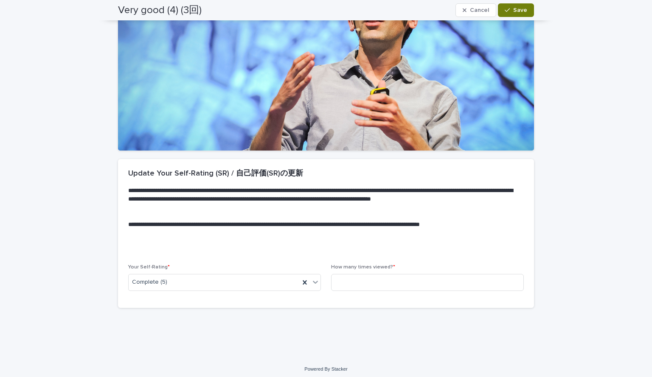
click at [513, 14] on button "Save" at bounding box center [516, 10] width 36 height 14
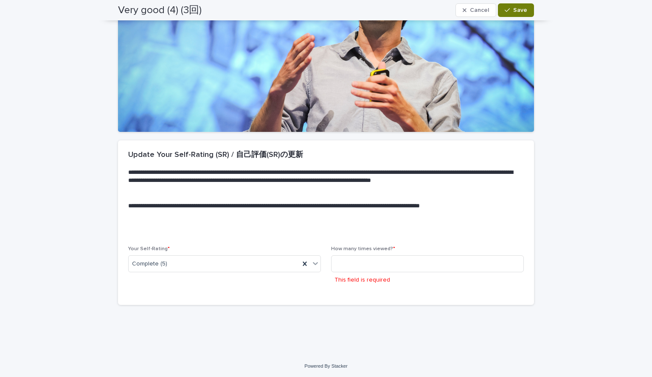
scroll to position [122, 0]
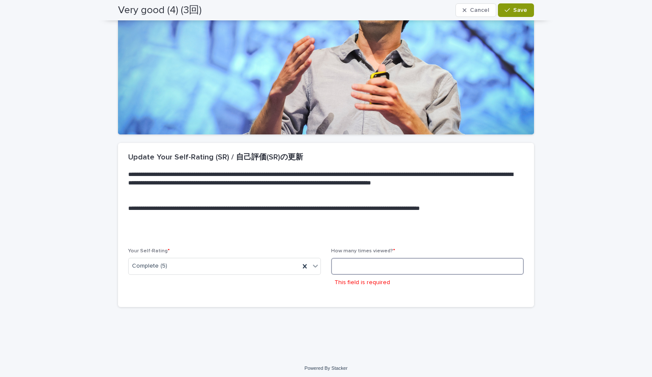
click at [363, 270] on input at bounding box center [427, 266] width 193 height 17
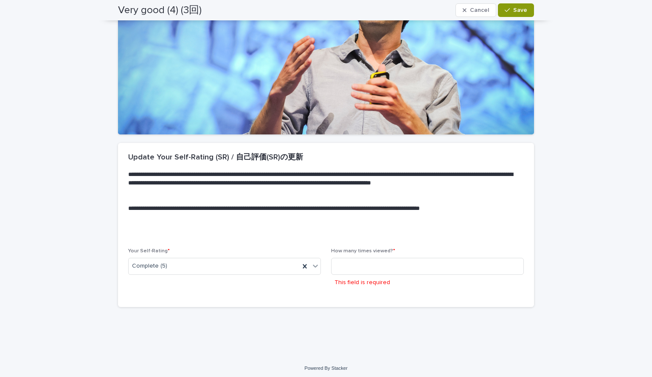
click at [304, 318] on div "**********" at bounding box center [326, 120] width 425 height 430
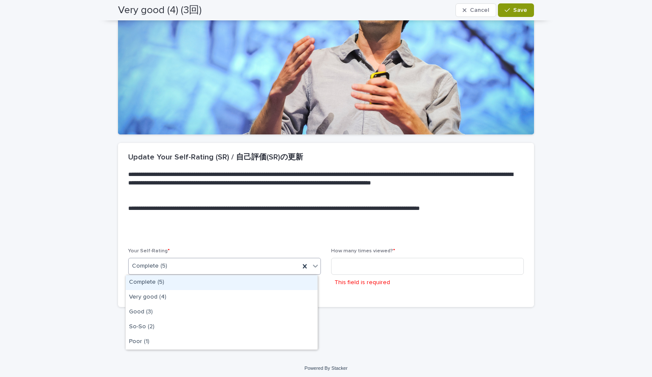
click at [249, 262] on div "Complete (5)" at bounding box center [214, 266] width 171 height 14
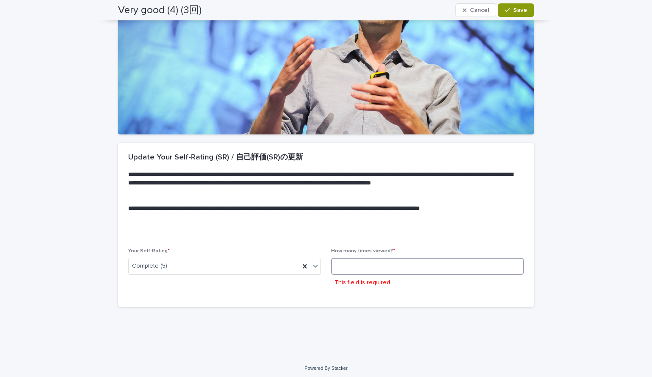
click at [337, 267] on input at bounding box center [427, 266] width 193 height 17
type input "*"
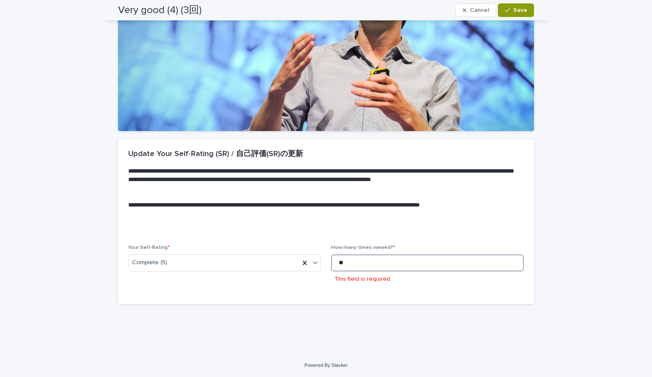
scroll to position [103, 0]
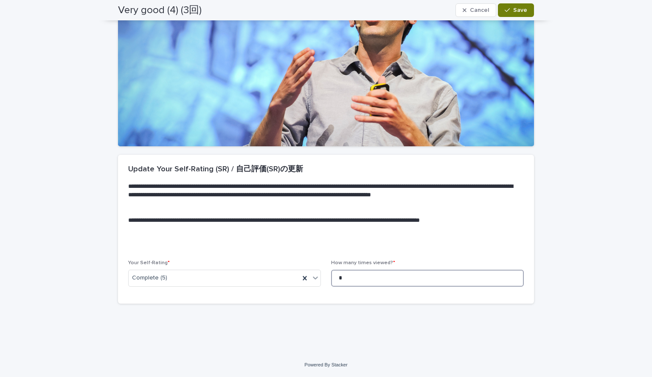
type input "*"
click at [522, 10] on span "Save" at bounding box center [520, 10] width 14 height 6
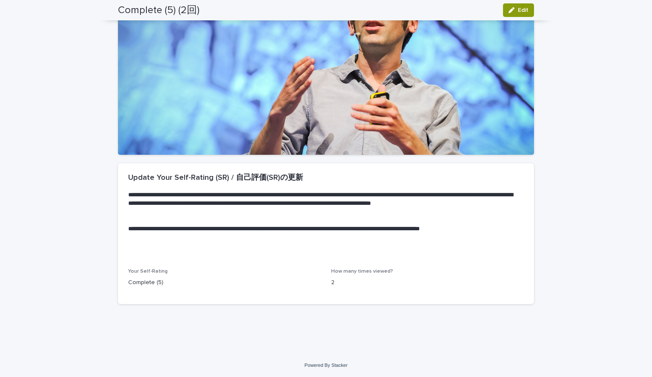
scroll to position [0, 0]
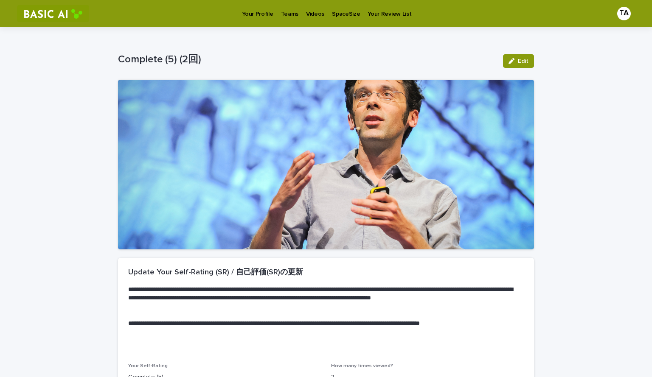
click at [259, 5] on p "Your Profile" at bounding box center [257, 9] width 31 height 18
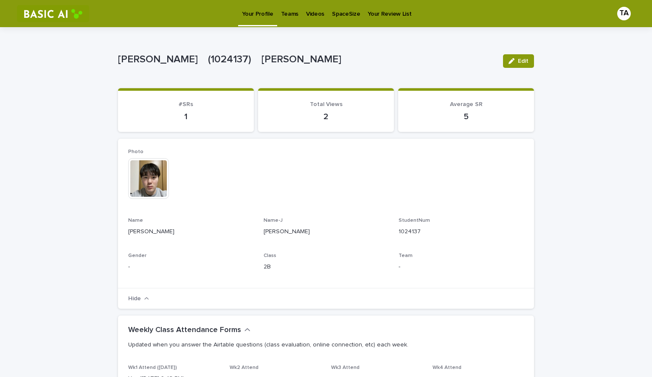
click at [307, 13] on p "Videos" at bounding box center [315, 9] width 18 height 18
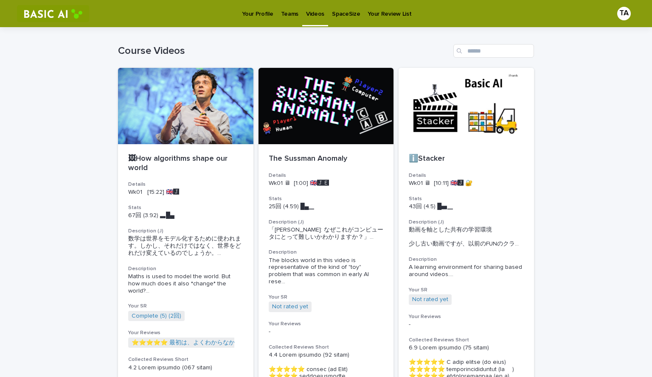
click at [394, 10] on p "Your Review List" at bounding box center [390, 9] width 44 height 18
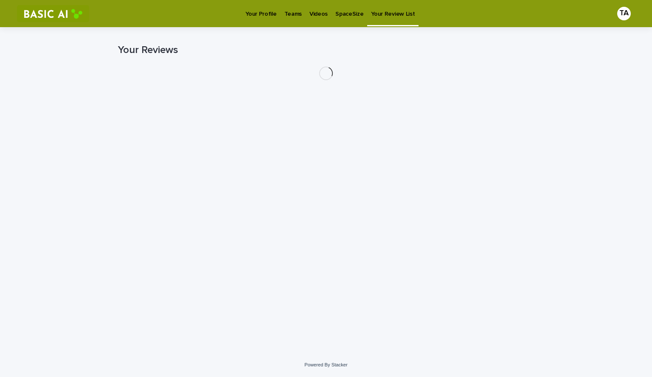
click at [394, 10] on div "Your Profile Teams Videos SpaceSize Your Review List" at bounding box center [348, 13] width 510 height 27
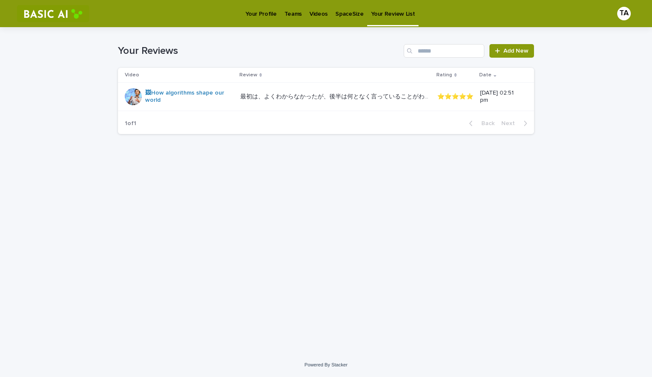
click at [320, 9] on p "Videos" at bounding box center [318, 9] width 18 height 18
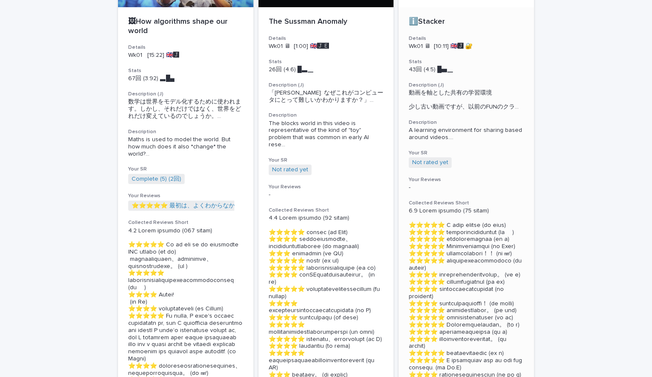
scroll to position [139, 0]
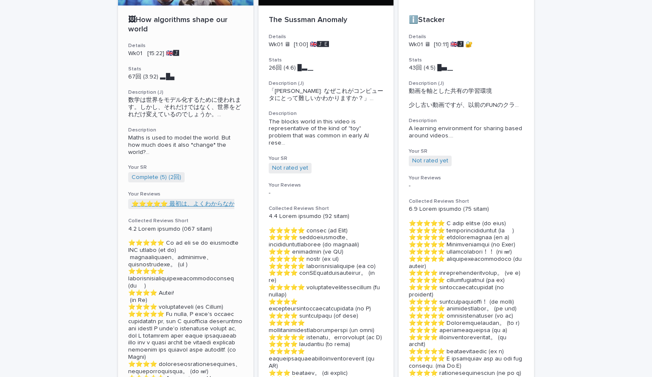
click at [216, 206] on link "⭐️⭐️⭐️⭐️⭐️ 最初は、よくわからなかったが、後半は何となく言っていることがわかってきた。笑いが起きたタイミンだけはよくわからん。 (by 天鳳位)" at bounding box center [336, 204] width 408 height 7
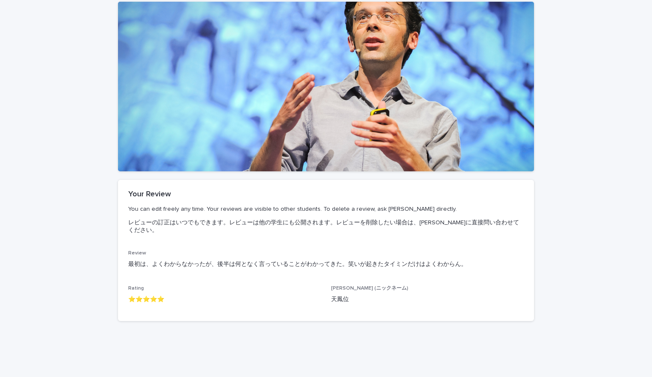
scroll to position [79, 0]
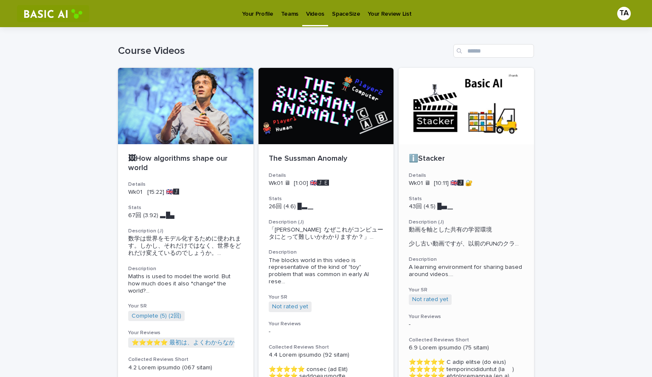
click at [469, 105] on div at bounding box center [466, 106] width 135 height 76
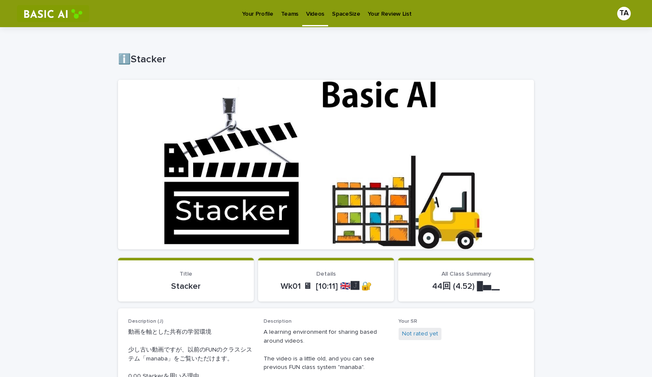
click at [346, 11] on p "SpaceSize" at bounding box center [346, 9] width 28 height 18
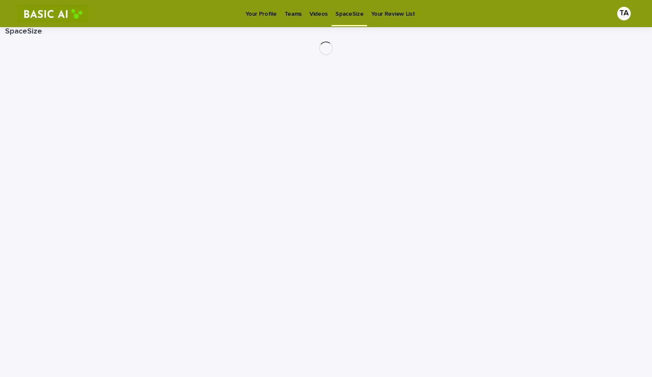
click at [346, 11] on div "Your Profile Teams Videos SpaceSize Your Review List" at bounding box center [348, 13] width 510 height 27
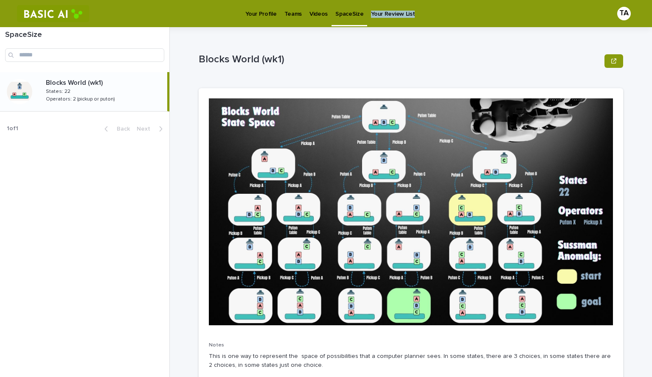
click at [267, 9] on p "Your Profile" at bounding box center [260, 9] width 31 height 18
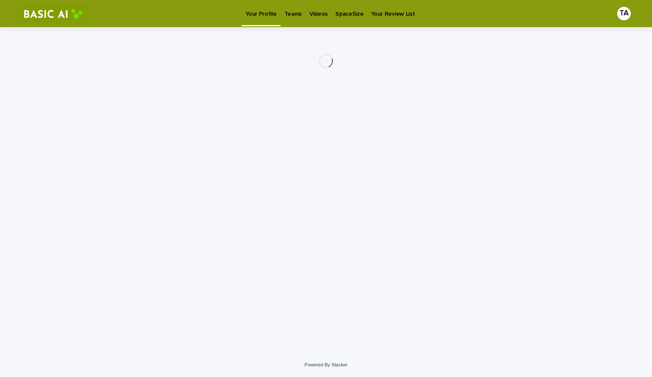
click at [267, 9] on div "Your Profile Teams Videos SpaceSize Your Review List" at bounding box center [348, 13] width 510 height 27
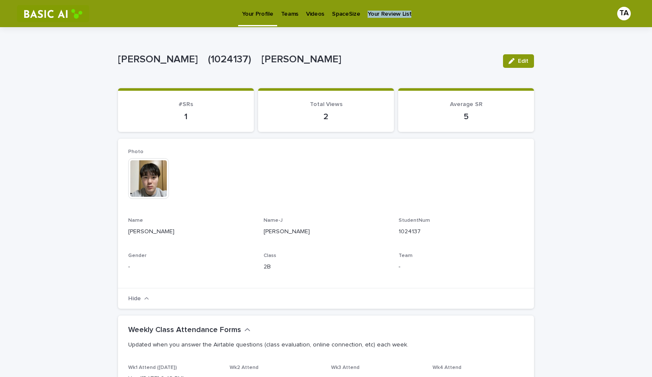
click at [314, 16] on p "Videos" at bounding box center [315, 9] width 18 height 18
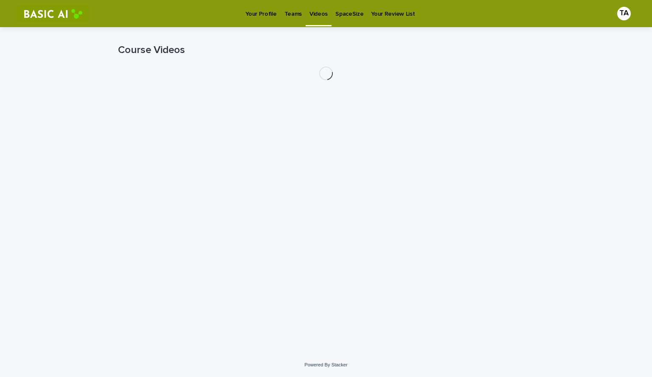
click at [314, 16] on div "Your Profile Teams Videos SpaceSize Your Review List" at bounding box center [348, 13] width 510 height 27
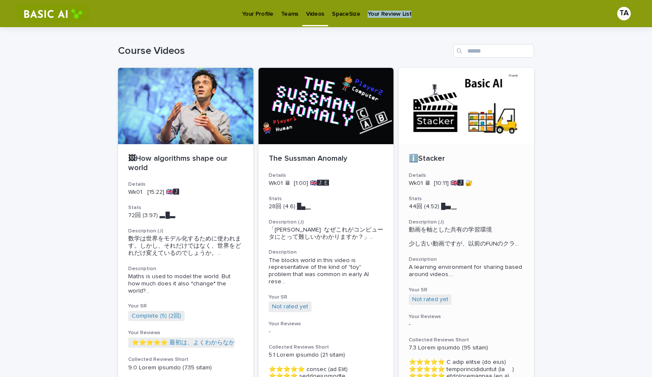
click at [455, 118] on div at bounding box center [466, 106] width 135 height 76
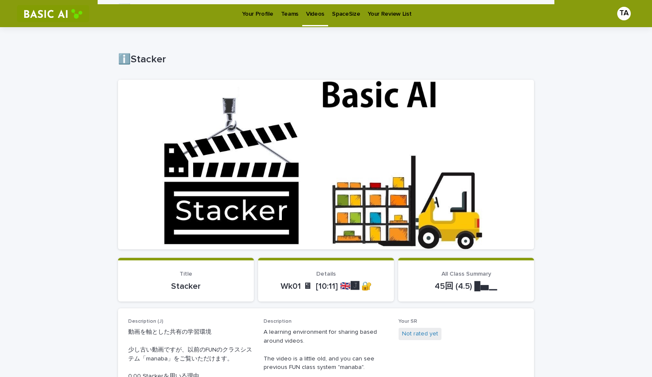
drag, startPoint x: 537, startPoint y: 262, endPoint x: 535, endPoint y: 128, distance: 134.2
click at [411, 332] on link "Not rated yet" at bounding box center [420, 334] width 36 height 9
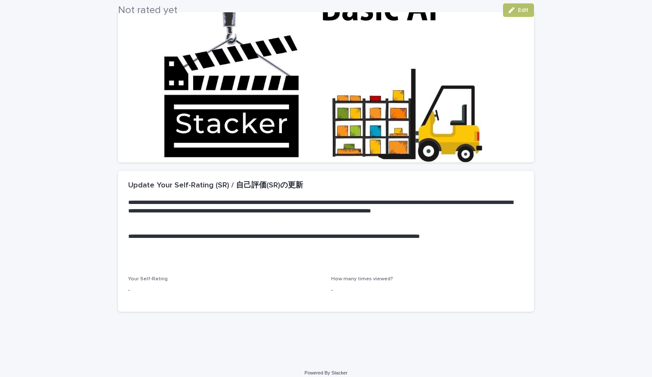
scroll to position [95, 0]
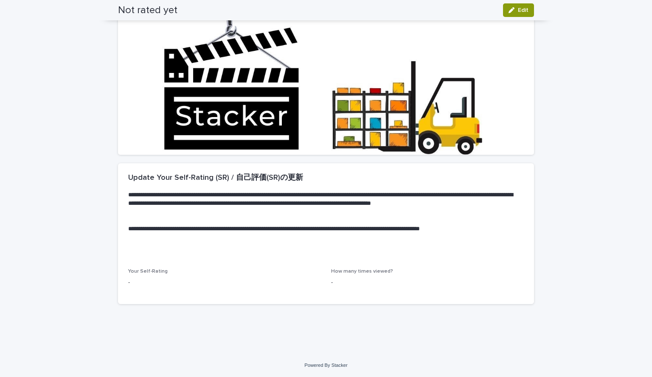
click at [129, 287] on p "-" at bounding box center [224, 282] width 193 height 9
click at [145, 269] on span "Your Self-Rating" at bounding box center [147, 271] width 39 height 5
click at [510, 11] on icon "button" at bounding box center [512, 10] width 6 height 6
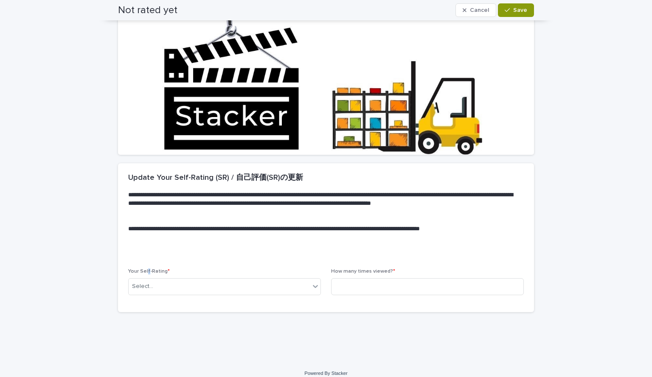
scroll to position [99, 0]
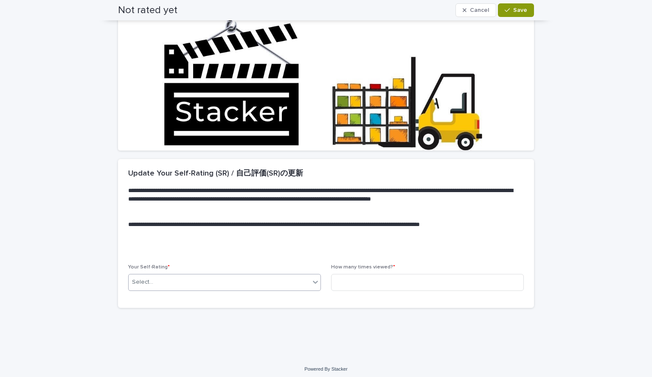
click at [281, 282] on div "Select..." at bounding box center [219, 283] width 181 height 14
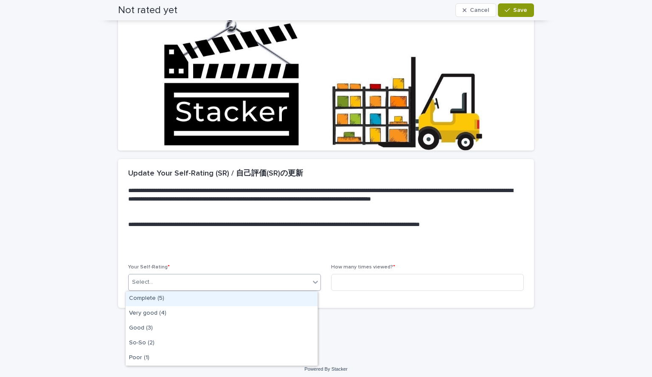
click at [203, 297] on div "Complete (5)" at bounding box center [222, 299] width 192 height 15
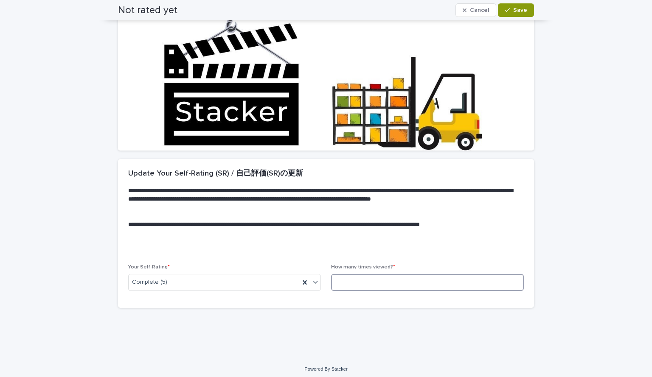
click at [388, 284] on input at bounding box center [427, 282] width 193 height 17
type input "*"
click at [522, 6] on button "Save" at bounding box center [516, 10] width 36 height 14
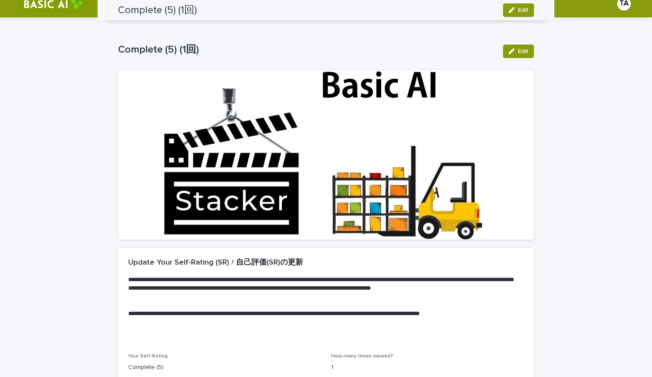
scroll to position [0, 0]
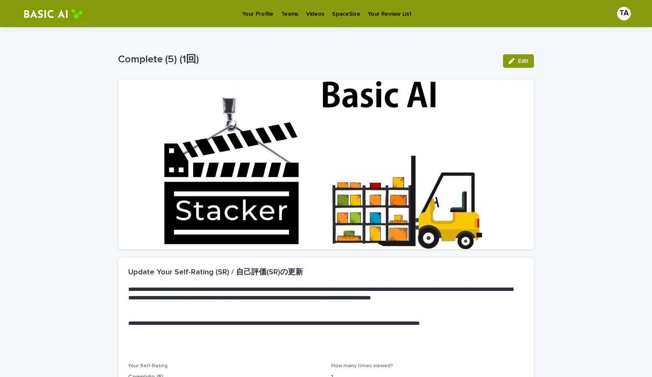
click at [308, 17] on p "Videos" at bounding box center [315, 9] width 18 height 18
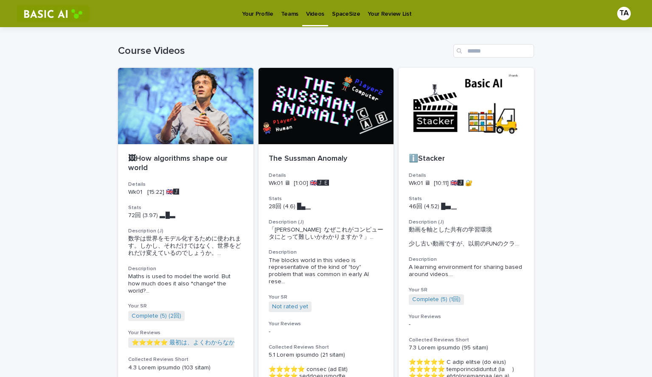
drag, startPoint x: 548, startPoint y: 327, endPoint x: 592, endPoint y: 125, distance: 206.4
click at [504, 48] on input "Search" at bounding box center [493, 51] width 81 height 14
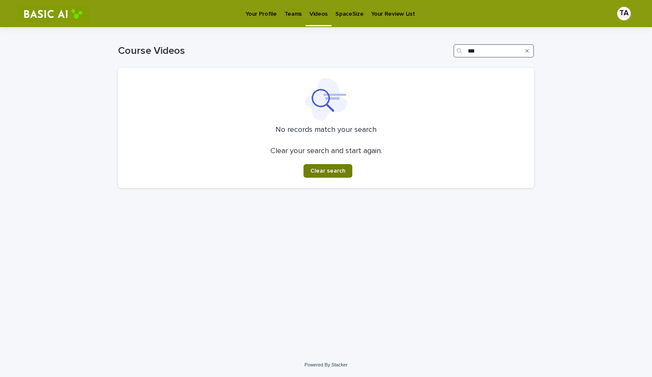
type input "***"
click at [321, 176] on button "Clear search" at bounding box center [328, 171] width 49 height 14
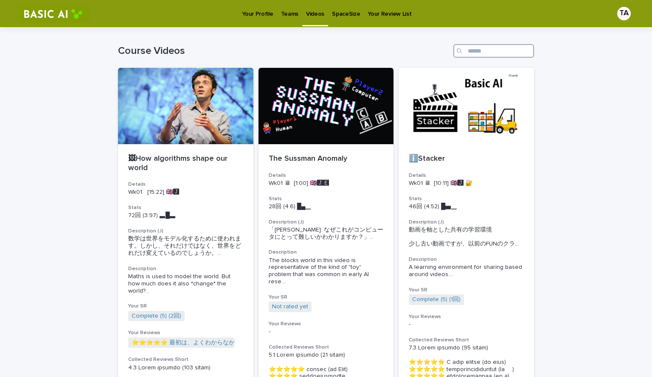
click at [498, 52] on input "Search" at bounding box center [493, 51] width 81 height 14
click at [482, 54] on input "Search" at bounding box center [493, 51] width 81 height 14
paste input "**********"
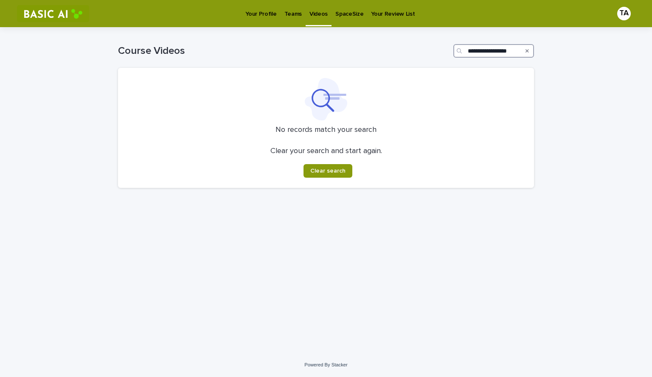
type input "**********"
click at [526, 51] on icon "Search" at bounding box center [527, 50] width 3 height 5
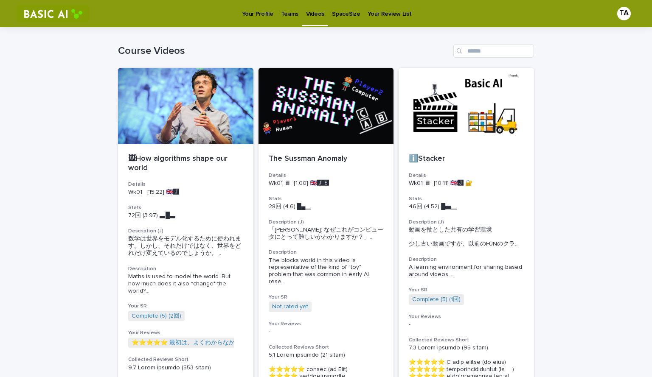
click at [248, 15] on p "Your Profile" at bounding box center [257, 9] width 31 height 18
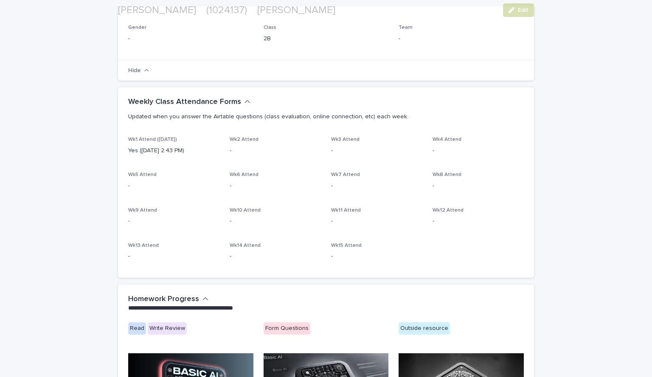
scroll to position [613, 0]
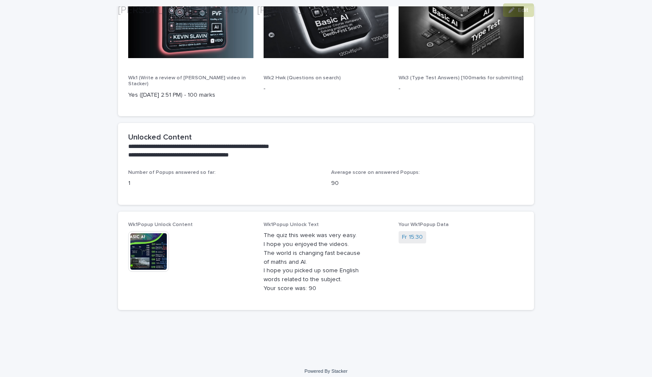
drag, startPoint x: 292, startPoint y: 202, endPoint x: 293, endPoint y: 288, distance: 85.8
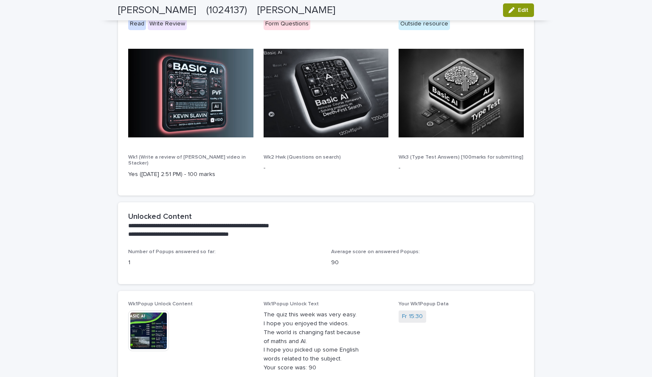
scroll to position [485, 0]
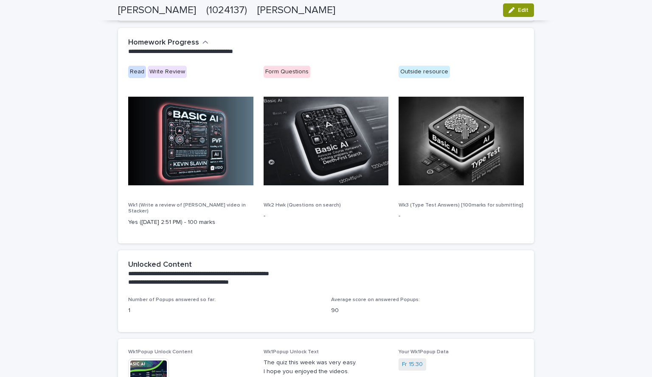
click at [200, 152] on img at bounding box center [190, 141] width 125 height 89
click at [194, 186] on div at bounding box center [190, 145] width 125 height 96
click at [194, 185] on img at bounding box center [190, 141] width 125 height 89
click at [188, 171] on img at bounding box center [190, 141] width 125 height 89
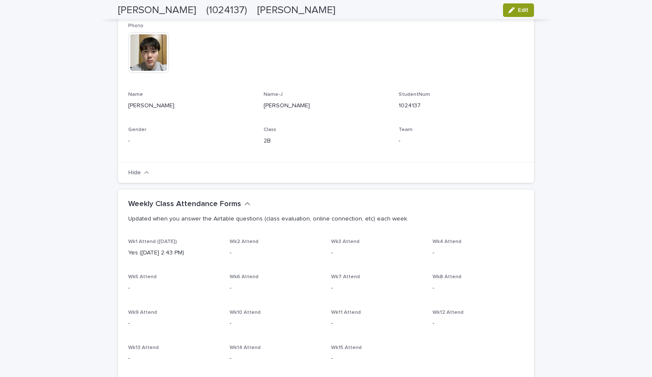
scroll to position [0, 0]
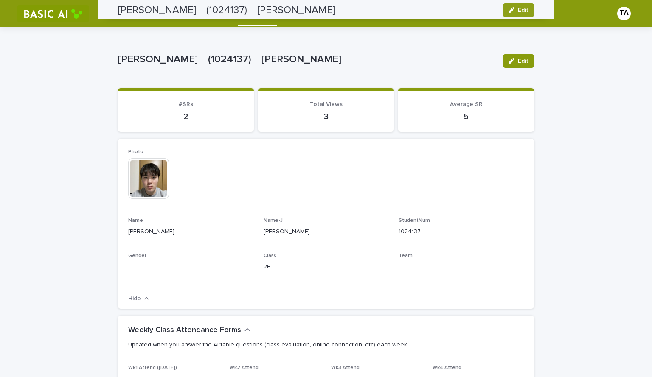
drag, startPoint x: 567, startPoint y: 204, endPoint x: 553, endPoint y: 72, distance: 133.2
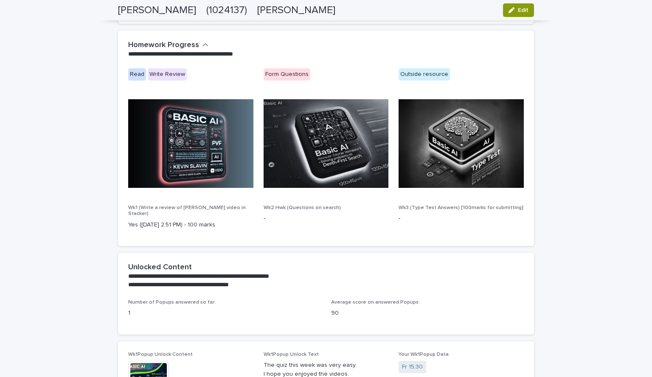
scroll to position [613, 0]
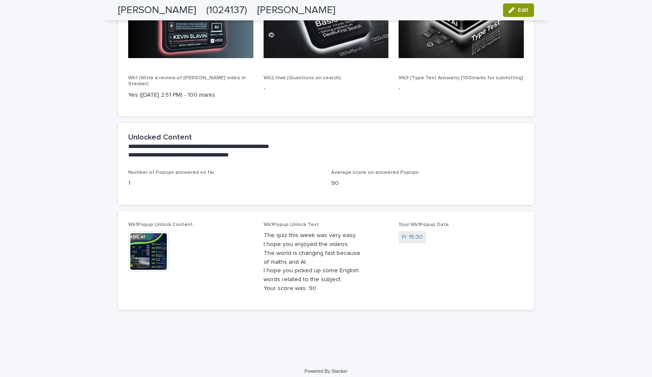
drag, startPoint x: 602, startPoint y: 197, endPoint x: 591, endPoint y: 267, distance: 71.3
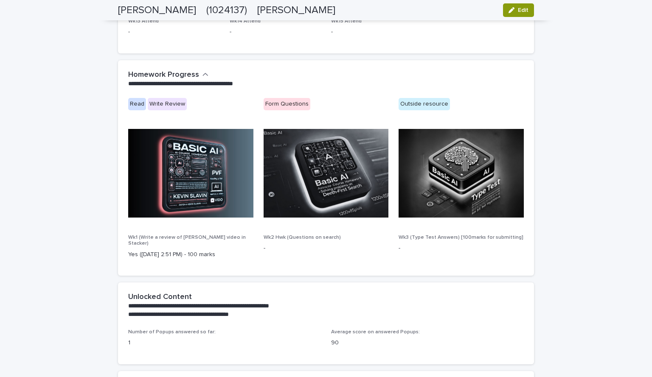
scroll to position [216, 0]
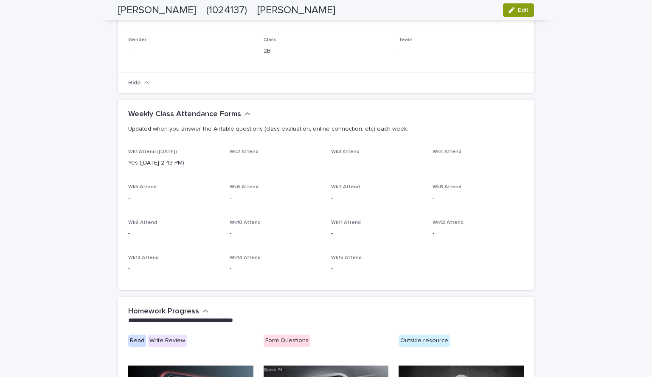
drag, startPoint x: 560, startPoint y: 179, endPoint x: 568, endPoint y: 59, distance: 120.8
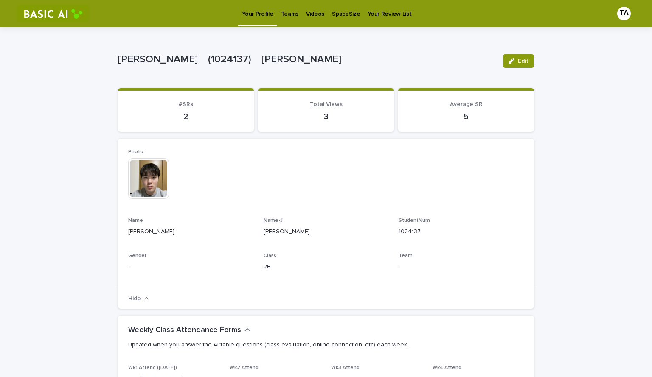
click at [309, 14] on p "Videos" at bounding box center [315, 9] width 18 height 18
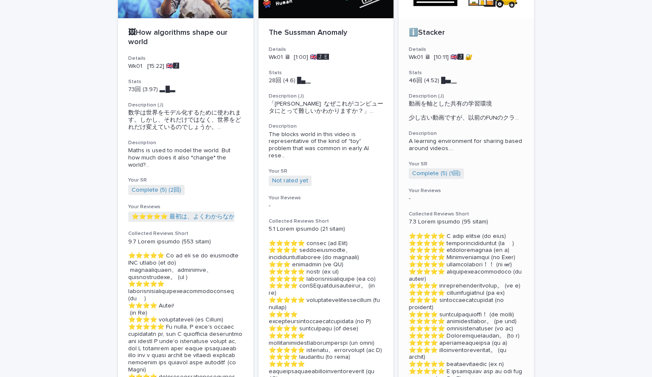
scroll to position [61, 0]
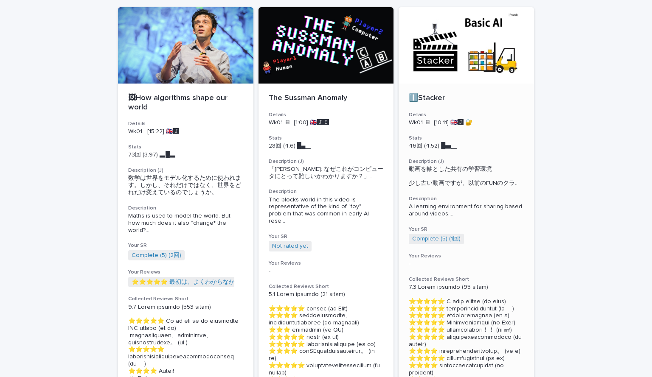
click at [480, 54] on div at bounding box center [466, 45] width 135 height 76
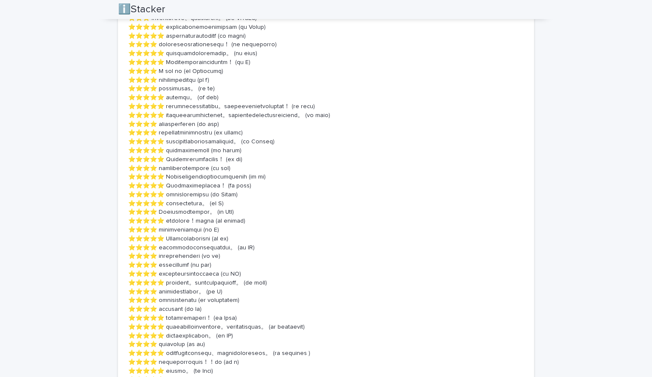
scroll to position [1019, 0]
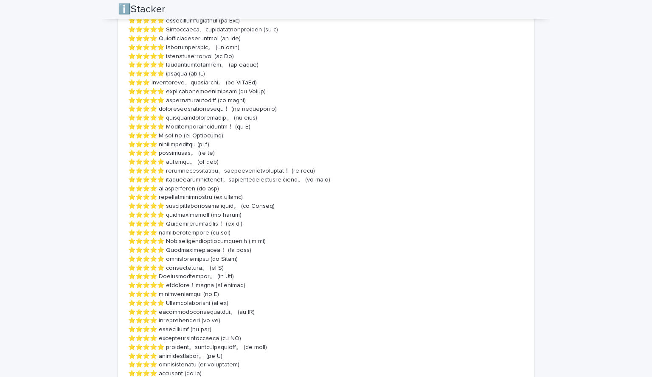
drag, startPoint x: 376, startPoint y: 302, endPoint x: 381, endPoint y: 269, distance: 33.4
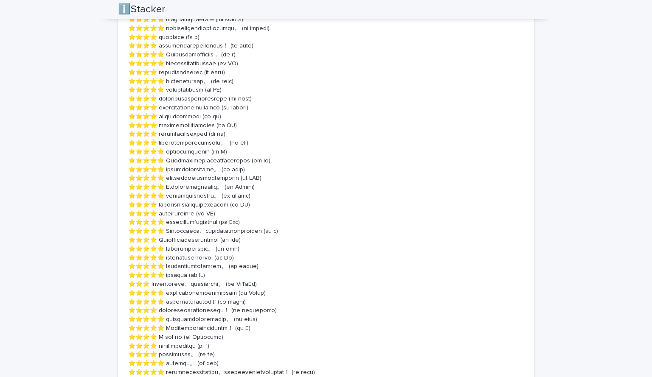
drag, startPoint x: 357, startPoint y: 304, endPoint x: 357, endPoint y: 280, distance: 24.6
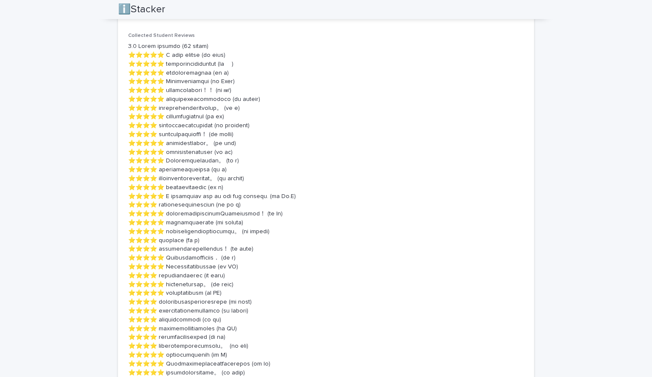
drag, startPoint x: 406, startPoint y: 274, endPoint x: 406, endPoint y: 212, distance: 62.0
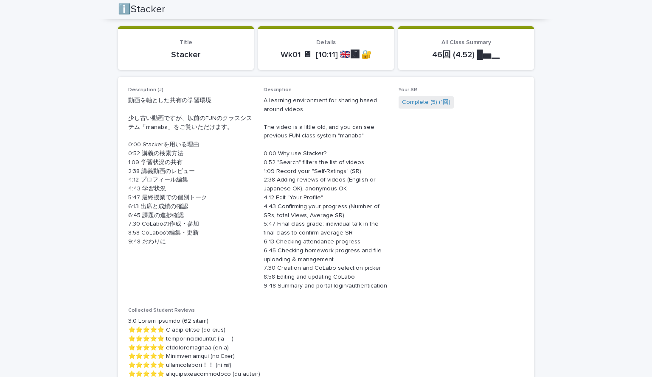
scroll to position [0, 0]
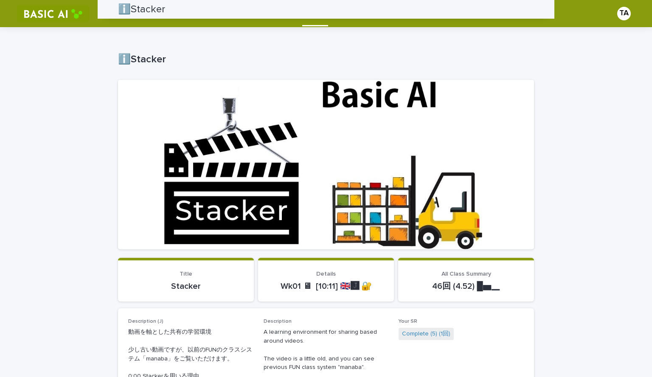
drag, startPoint x: 395, startPoint y: 268, endPoint x: 403, endPoint y: 170, distance: 98.4
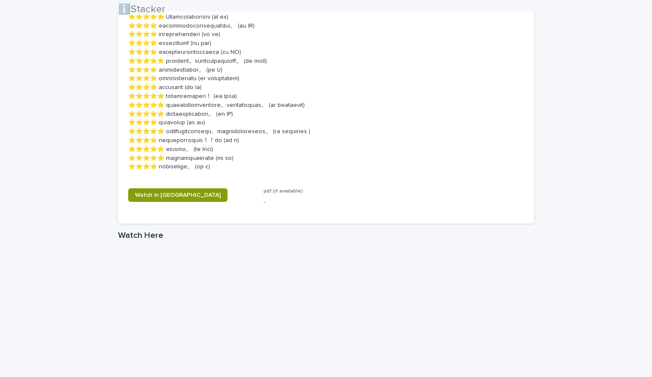
scroll to position [1510, 0]
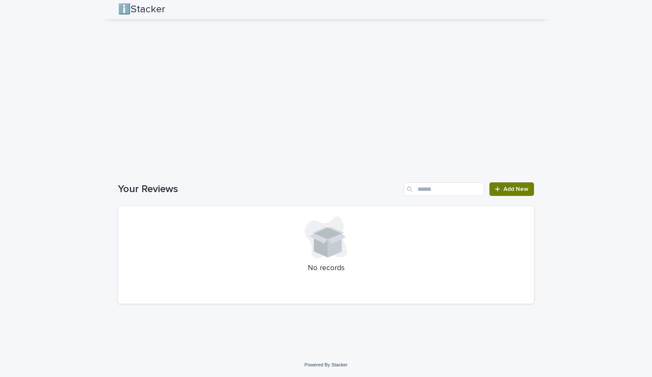
click at [511, 187] on span "Add New" at bounding box center [515, 189] width 25 height 6
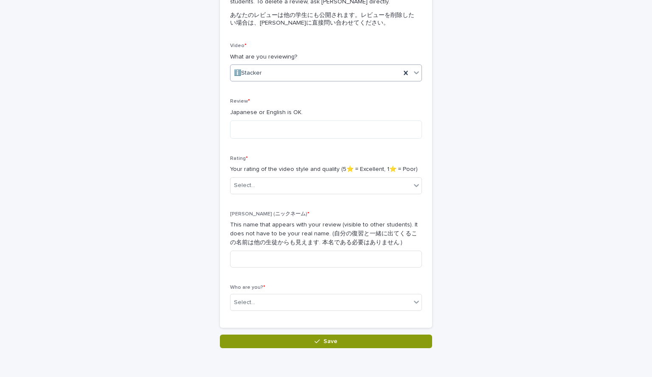
scroll to position [63, 0]
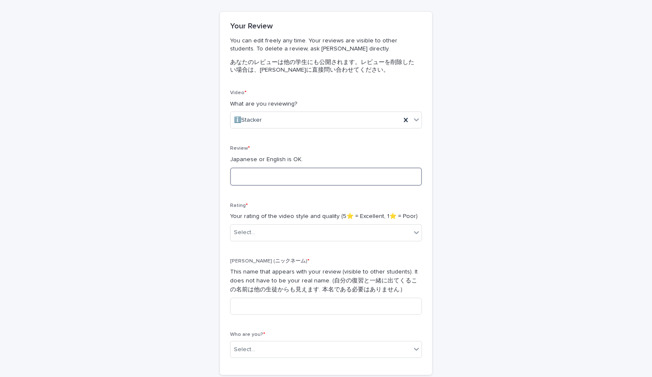
click at [334, 175] on textarea at bounding box center [326, 177] width 192 height 18
type textarea "*"
click at [609, 179] on div "Loading... Saving… Loading... Saving… Reviews: Thanks for Adding Loading... Sav…" at bounding box center [326, 201] width 652 height 474
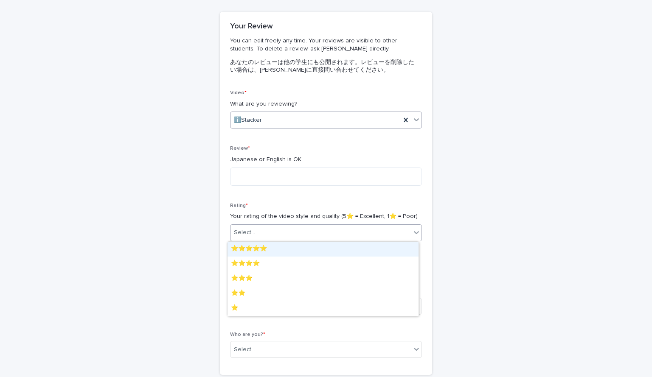
click at [240, 229] on div "Select..." at bounding box center [244, 232] width 21 height 9
click at [273, 242] on div "⭐️⭐️⭐️⭐️⭐️ ⭐️⭐️⭐️⭐️ ⭐️⭐️⭐️ ⭐️⭐️ ⭐️" at bounding box center [323, 279] width 192 height 75
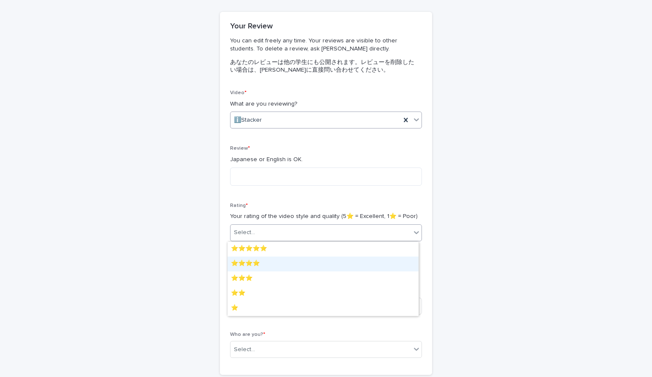
click at [271, 261] on div "⭐️⭐️⭐️⭐️" at bounding box center [323, 264] width 191 height 15
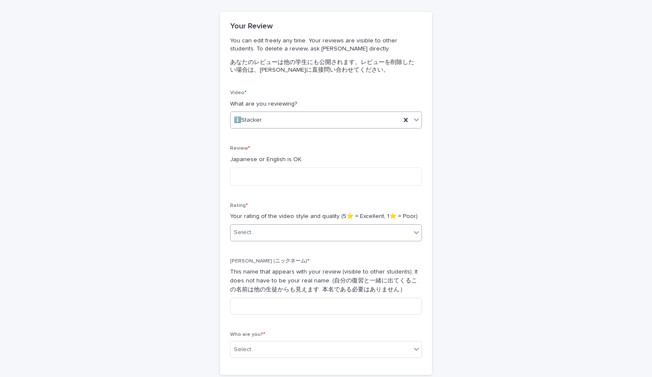
click at [270, 245] on div "Rating * Your rating of the video style and quality (5⭐️ = Excellent, 1⭐️ = Poo…" at bounding box center [326, 225] width 192 height 45
click at [267, 232] on div "⭐️⭐️⭐️⭐️" at bounding box center [316, 233] width 170 height 14
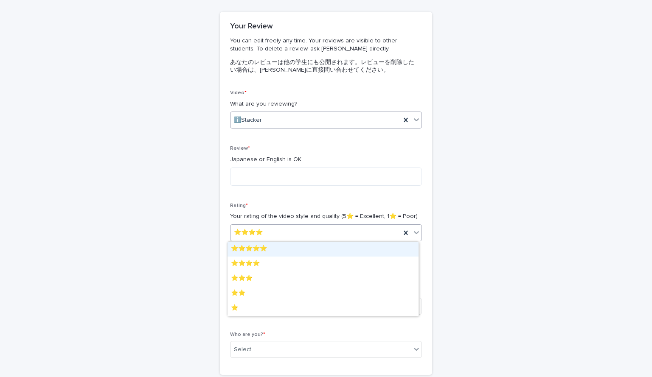
click at [269, 245] on div "⭐️⭐️⭐️⭐️⭐️" at bounding box center [323, 249] width 191 height 15
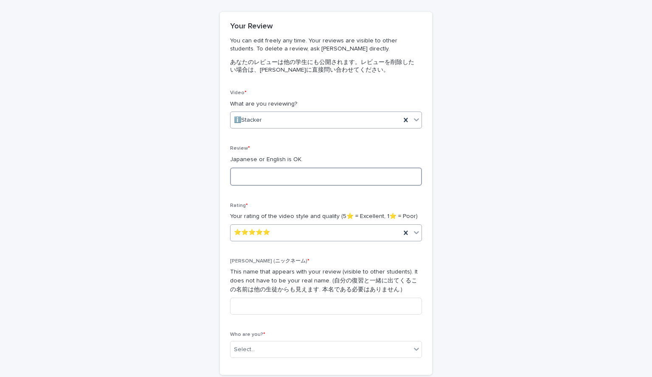
click at [261, 177] on textarea at bounding box center [326, 177] width 192 height 18
type textarea "*"
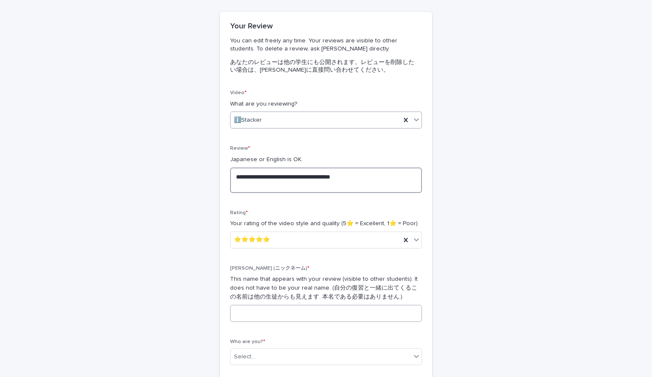
type textarea "**********"
click at [273, 314] on input at bounding box center [326, 313] width 192 height 17
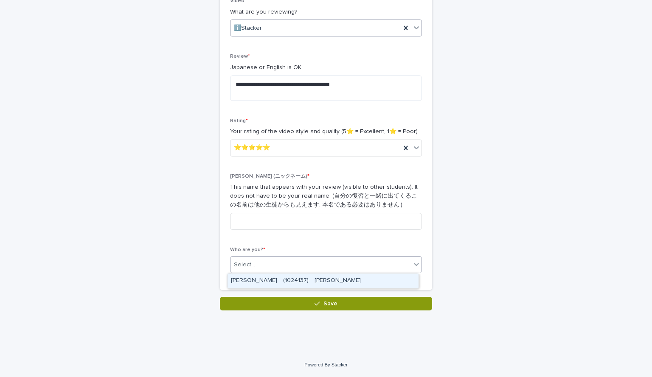
click at [285, 267] on div "Select..." at bounding box center [321, 265] width 180 height 14
click at [278, 275] on div "[PERSON_NAME]　(1024137)　[PERSON_NAME]" at bounding box center [323, 281] width 191 height 15
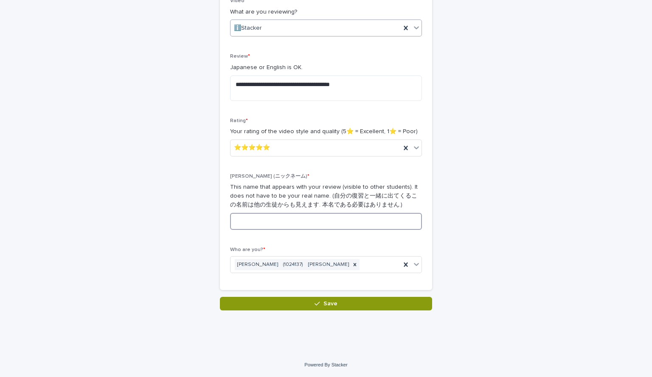
click at [287, 228] on input at bounding box center [326, 221] width 192 height 17
click at [309, 222] on input at bounding box center [326, 221] width 192 height 17
type input "***"
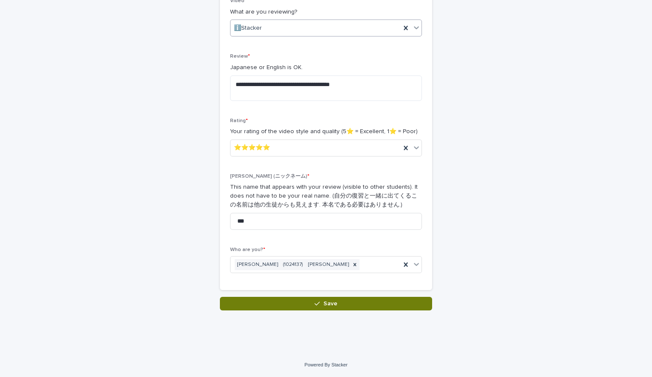
click at [298, 302] on button "Save" at bounding box center [326, 304] width 212 height 14
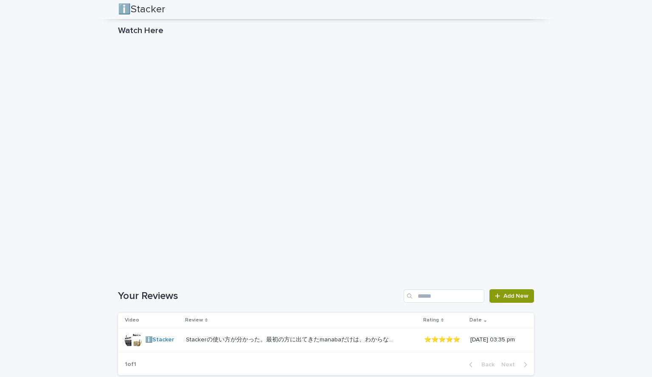
scroll to position [1484, 0]
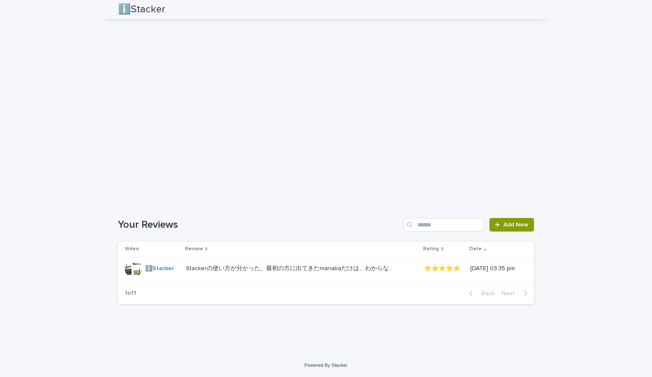
drag, startPoint x: 540, startPoint y: 225, endPoint x: 558, endPoint y: 319, distance: 95.2
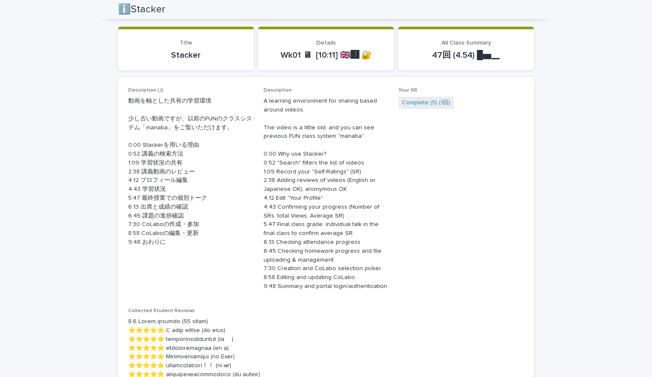
scroll to position [0, 0]
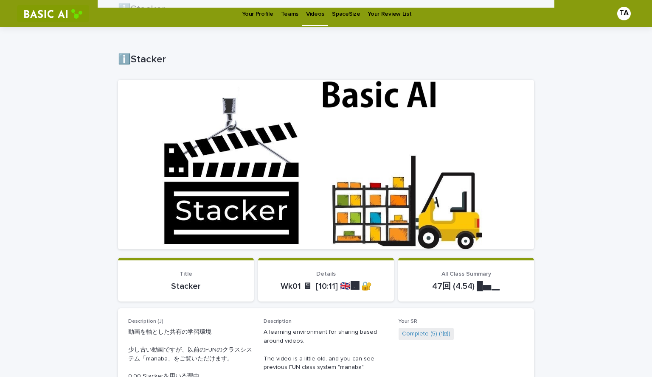
drag, startPoint x: 576, startPoint y: 261, endPoint x: 555, endPoint y: 150, distance: 112.7
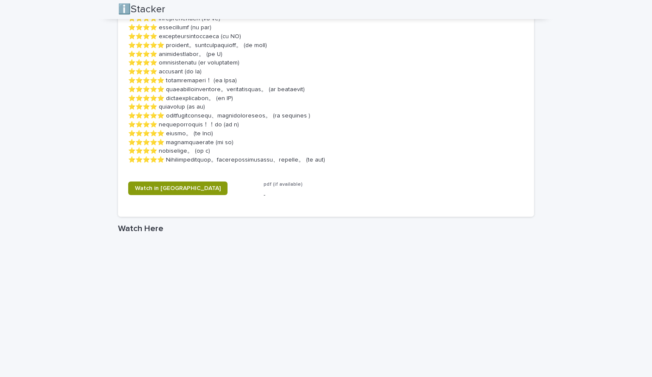
scroll to position [1484, 0]
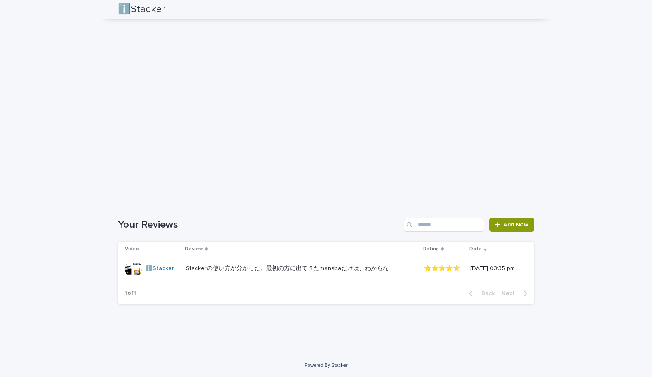
drag, startPoint x: 568, startPoint y: 188, endPoint x: 567, endPoint y: 351, distance: 163.0
